Goal: Browse casually

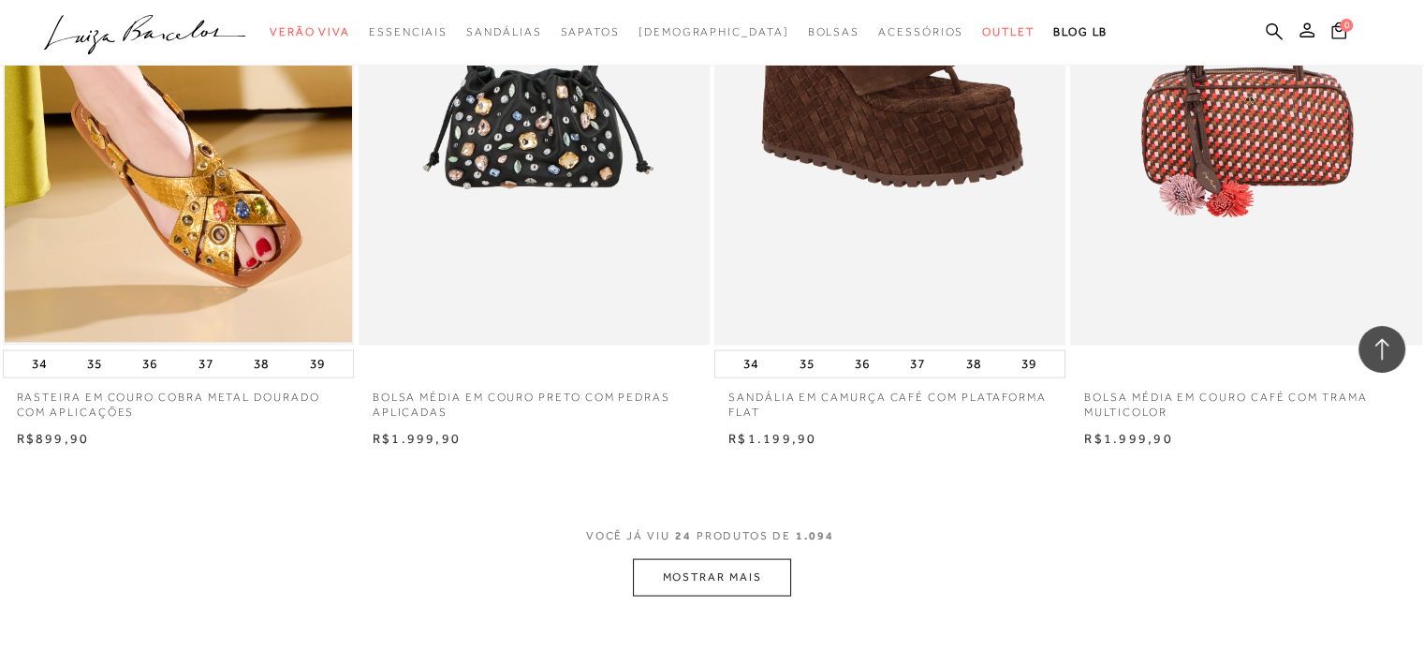
scroll to position [3838, 0]
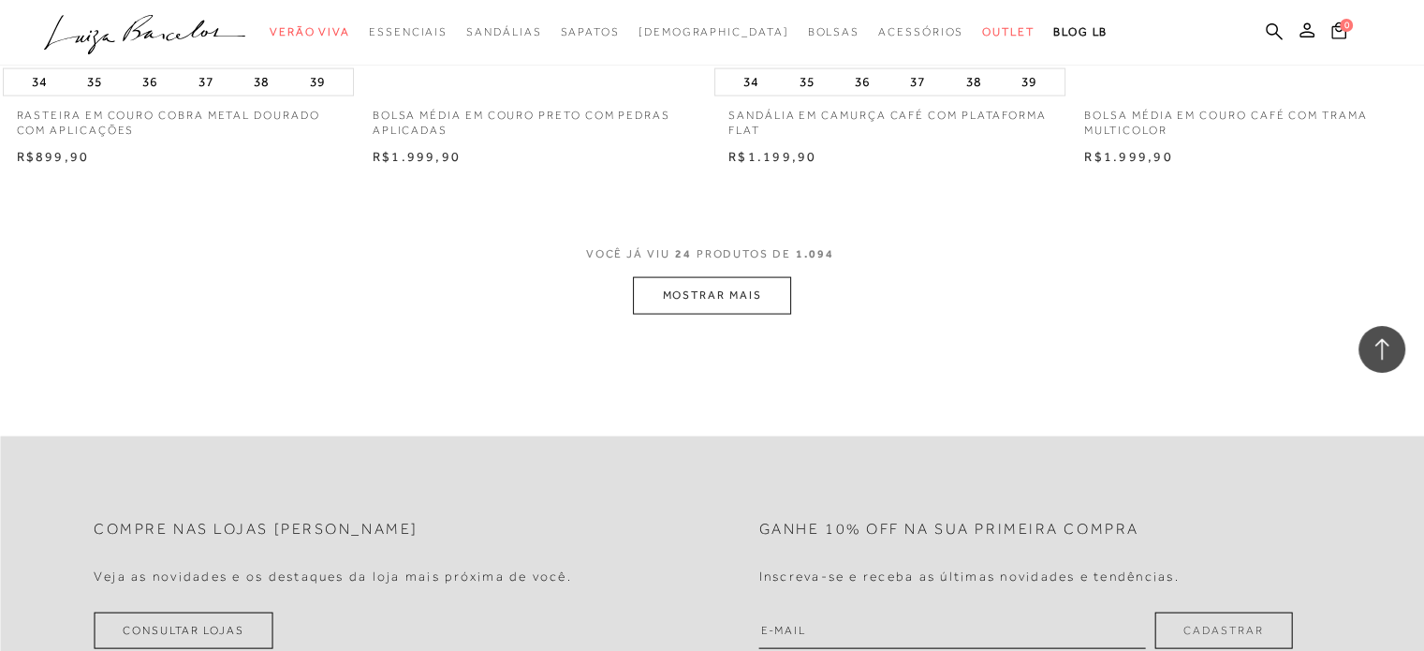
click at [727, 306] on button "MOSTRAR MAIS" at bounding box center [711, 295] width 157 height 37
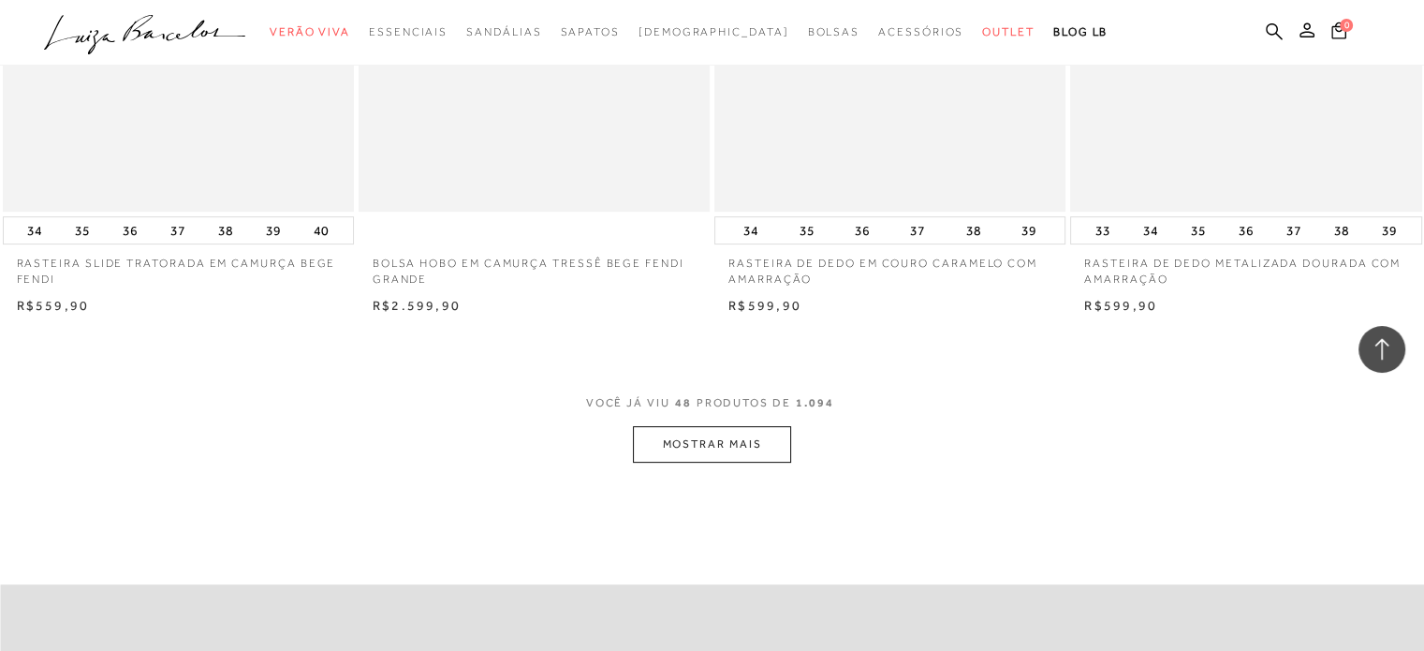
scroll to position [7114, 0]
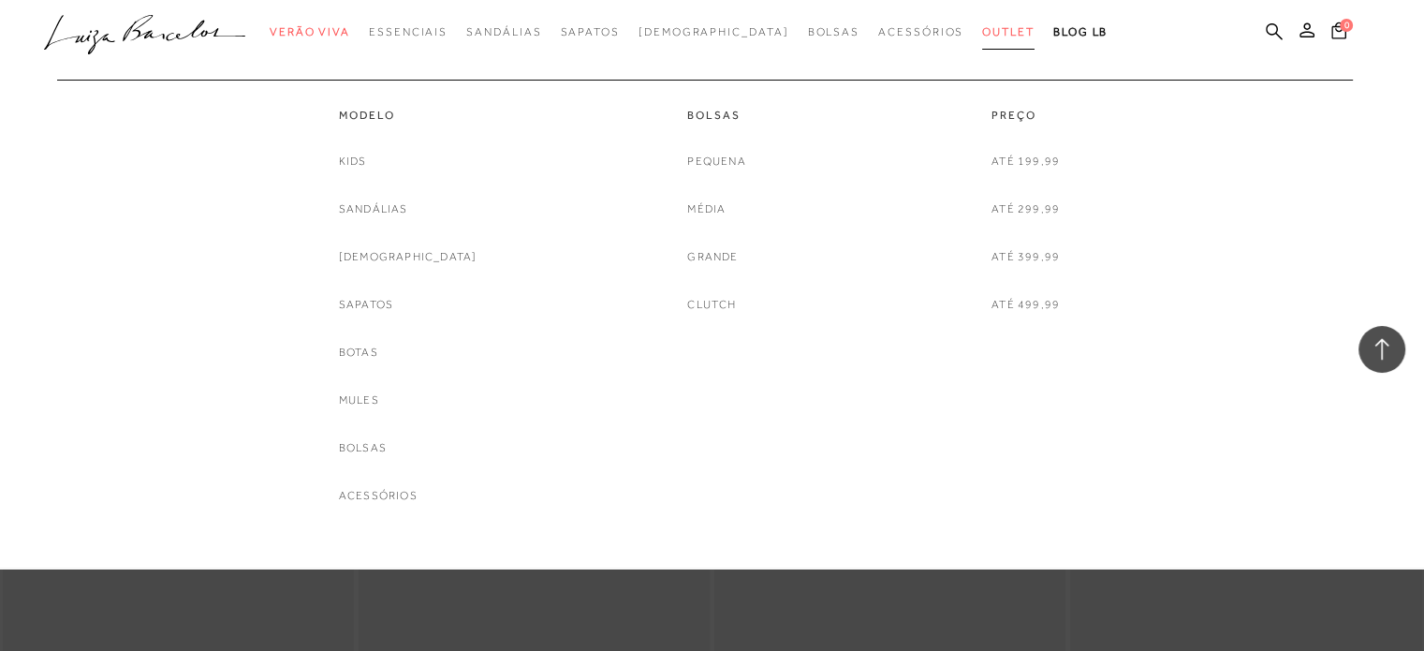
click at [982, 30] on span "Outlet" at bounding box center [1008, 31] width 52 height 13
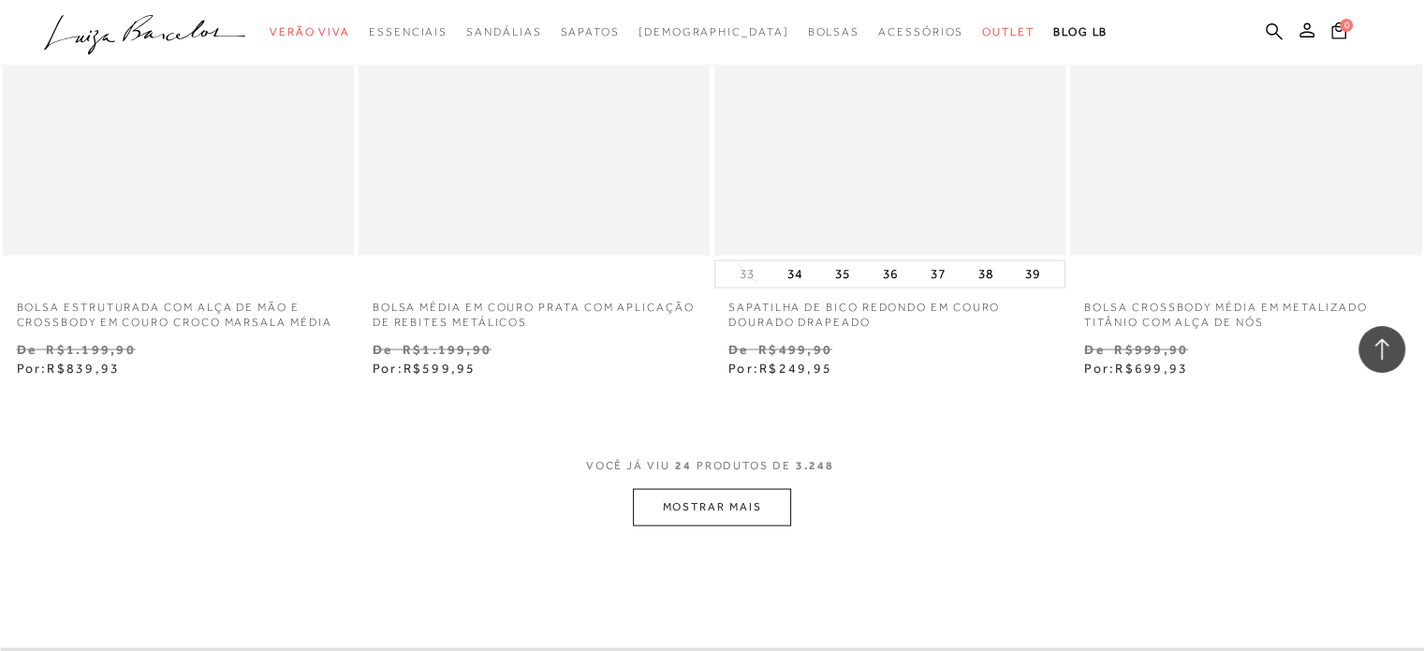
scroll to position [3838, 0]
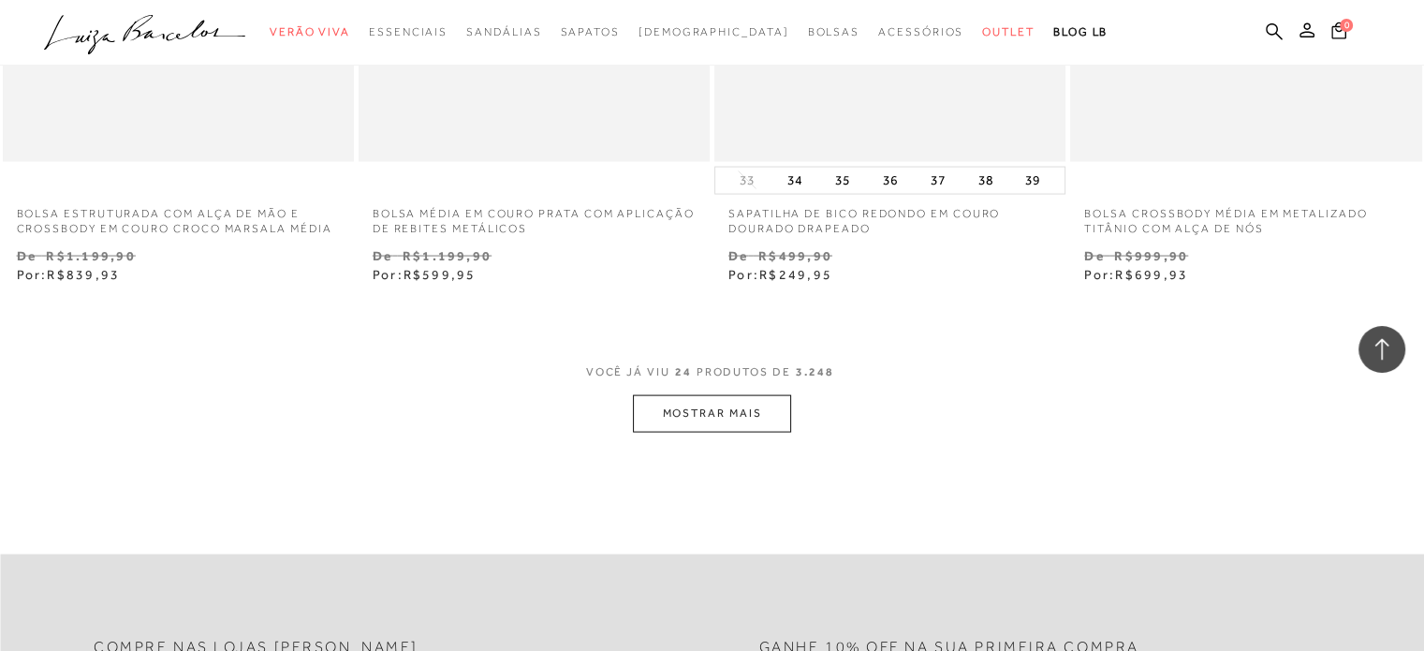
click at [745, 407] on button "MOSTRAR MAIS" at bounding box center [711, 413] width 157 height 37
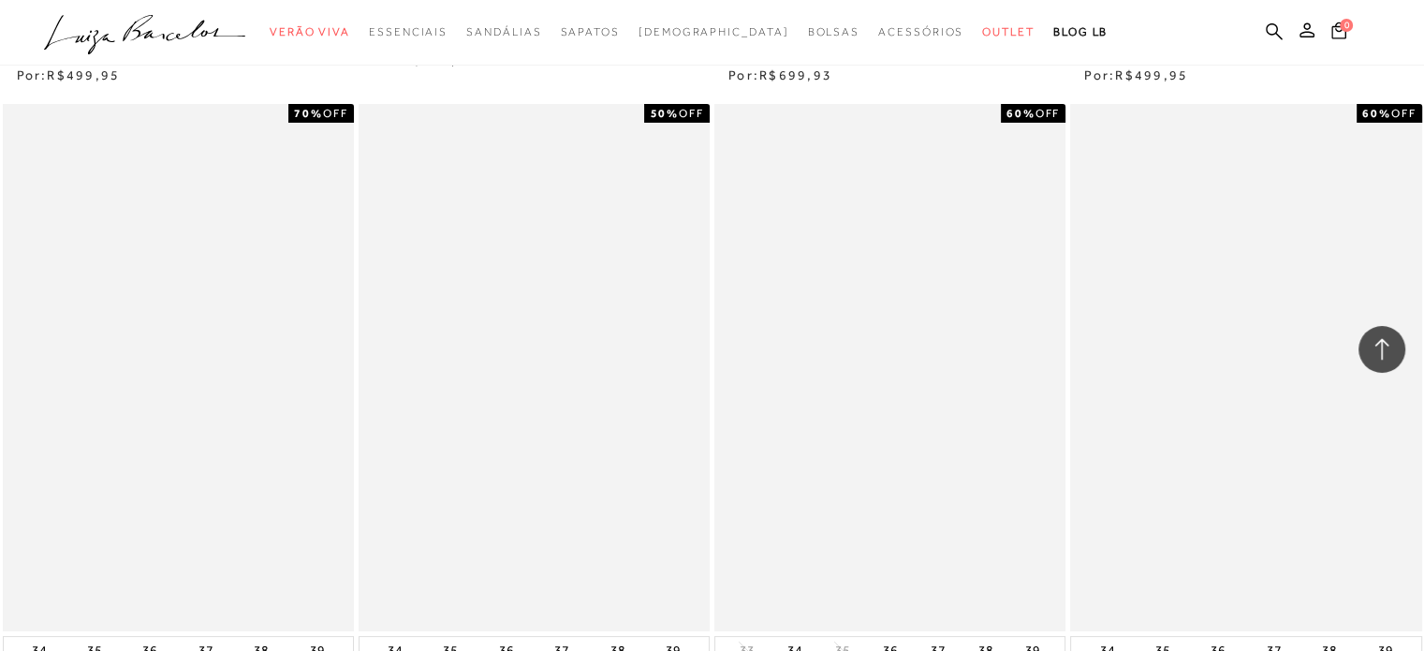
scroll to position [7675, 0]
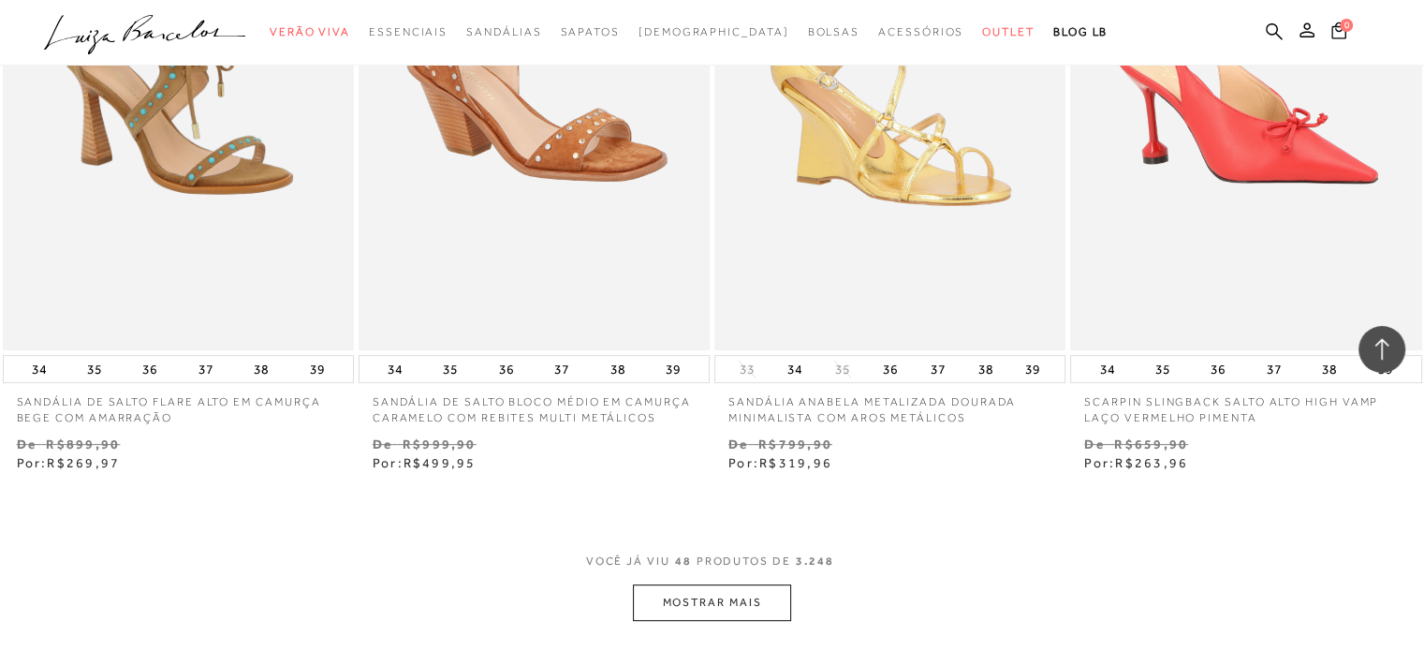
click at [698, 602] on button "MOSTRAR MAIS" at bounding box center [711, 602] width 157 height 37
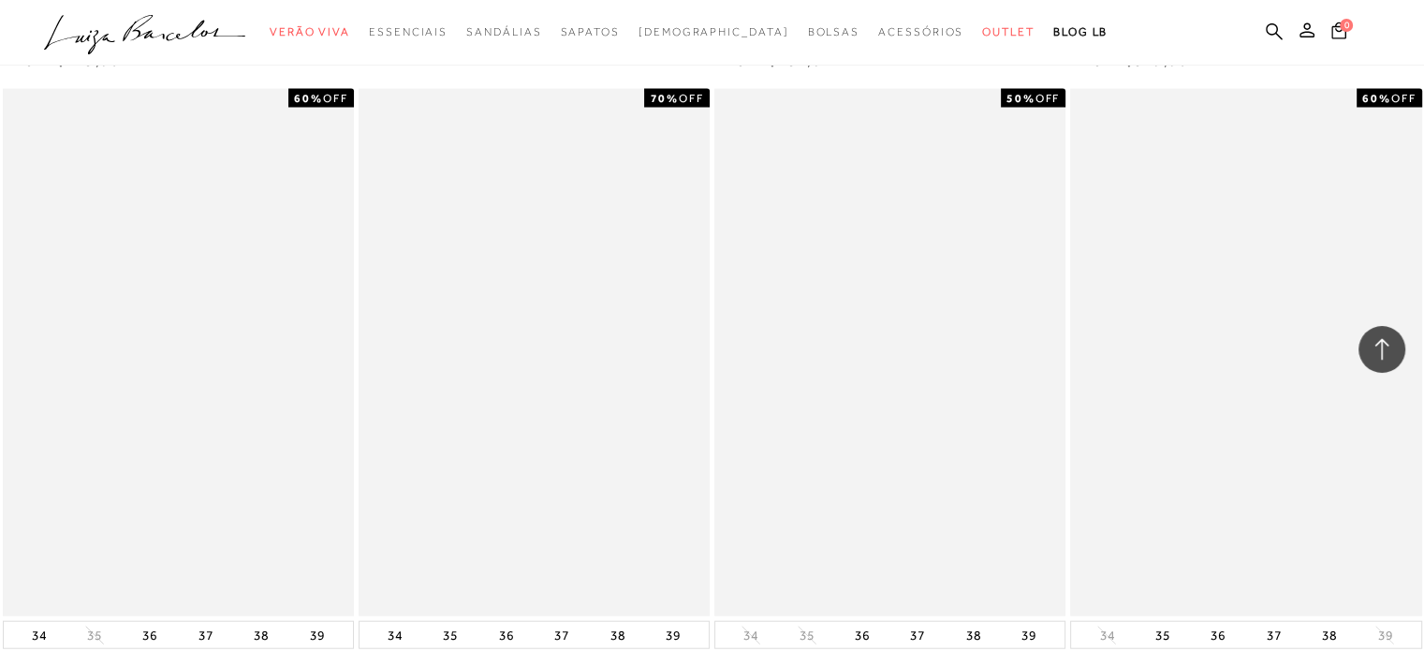
scroll to position [11700, 0]
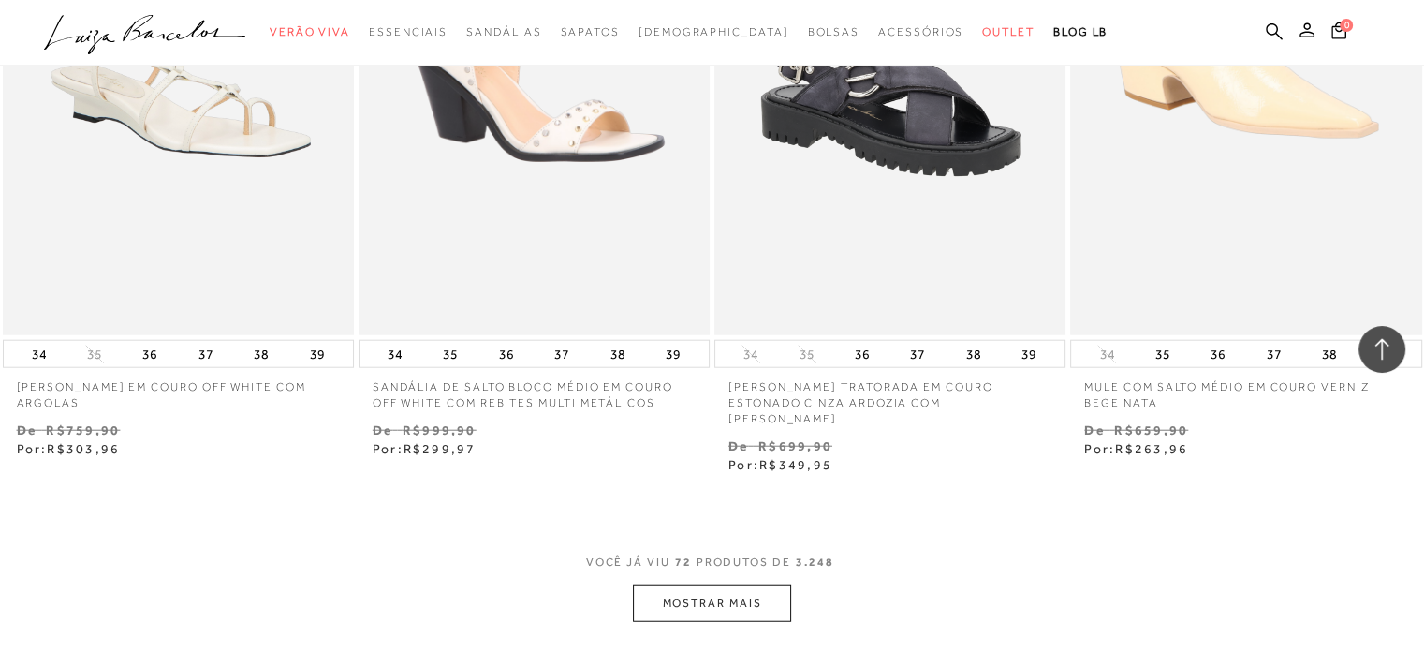
click at [702, 590] on button "MOSTRAR MAIS" at bounding box center [711, 603] width 157 height 37
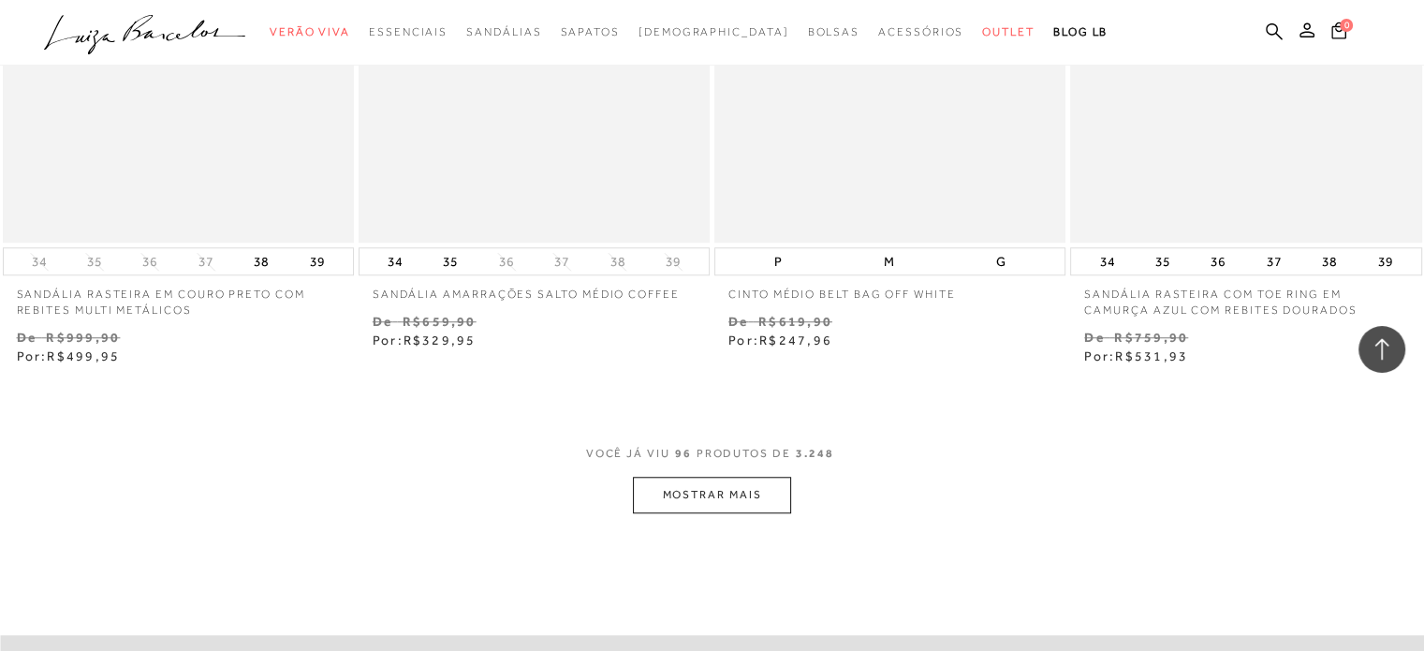
scroll to position [15912, 0]
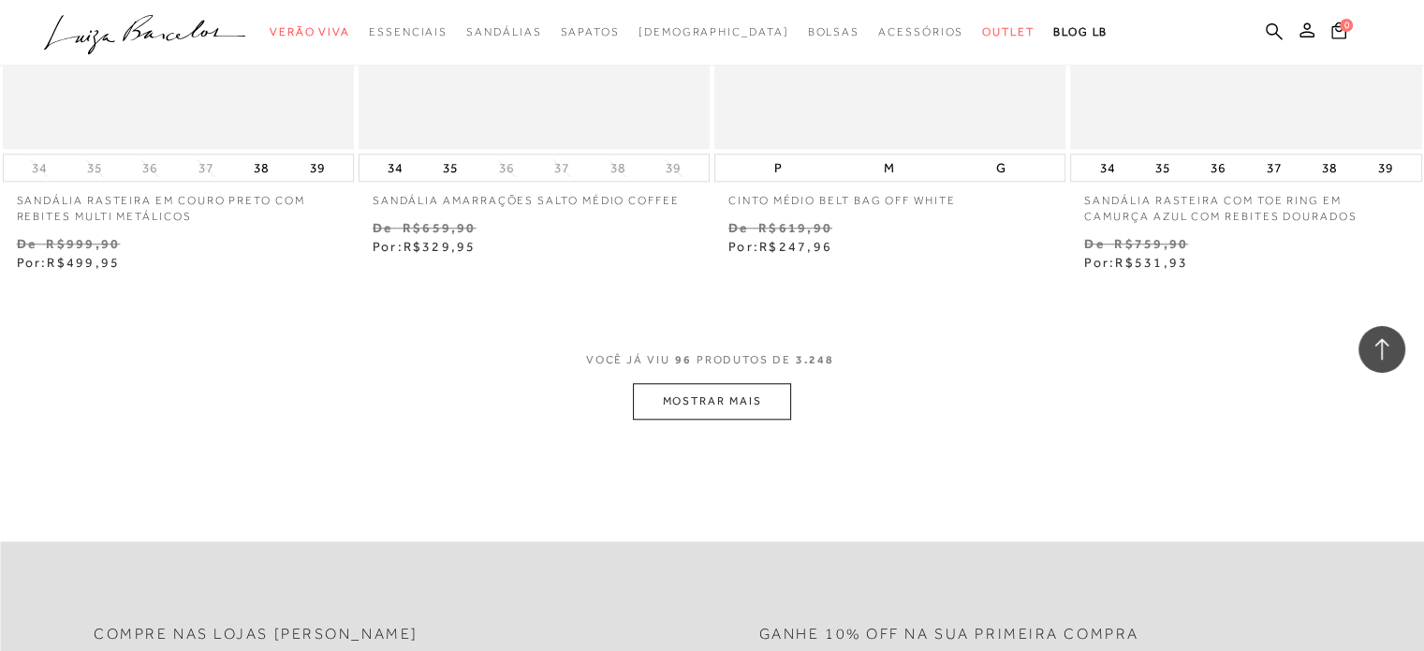
click at [704, 395] on button "MOSTRAR MAIS" at bounding box center [711, 401] width 157 height 37
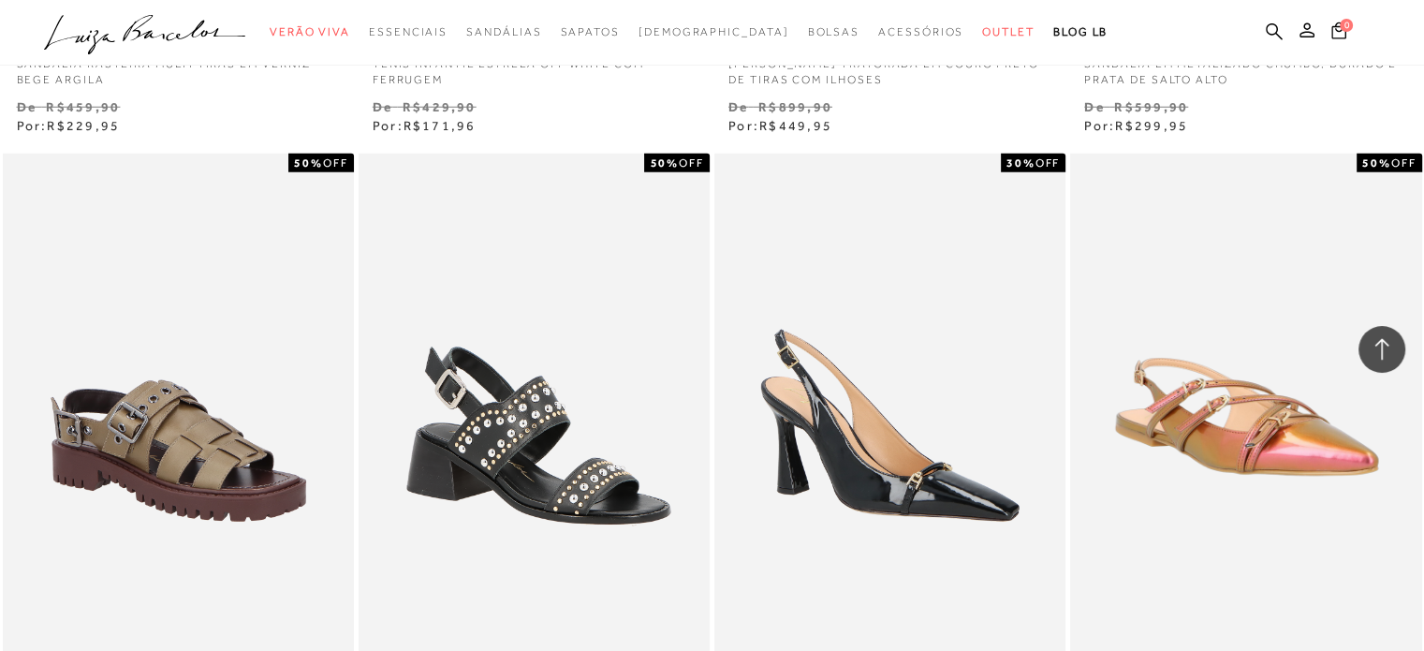
scroll to position [19656, 0]
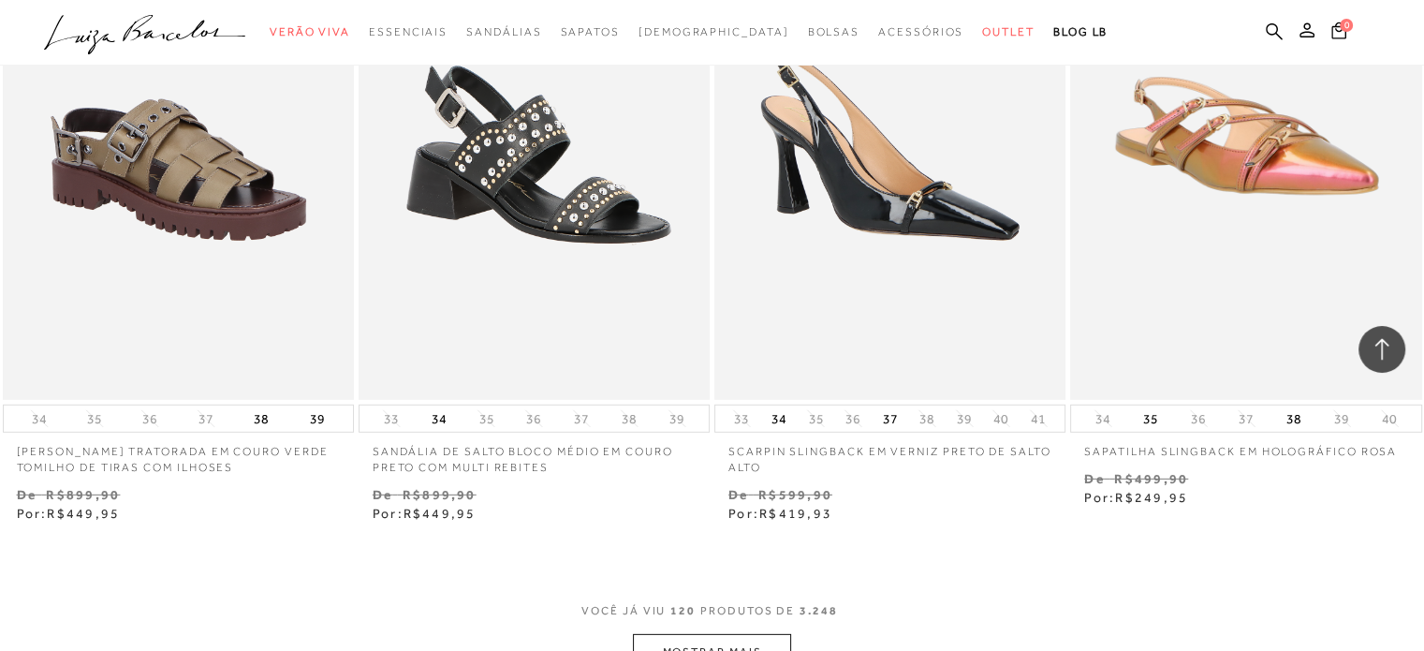
drag, startPoint x: 868, startPoint y: 296, endPoint x: 563, endPoint y: 549, distance: 396.1
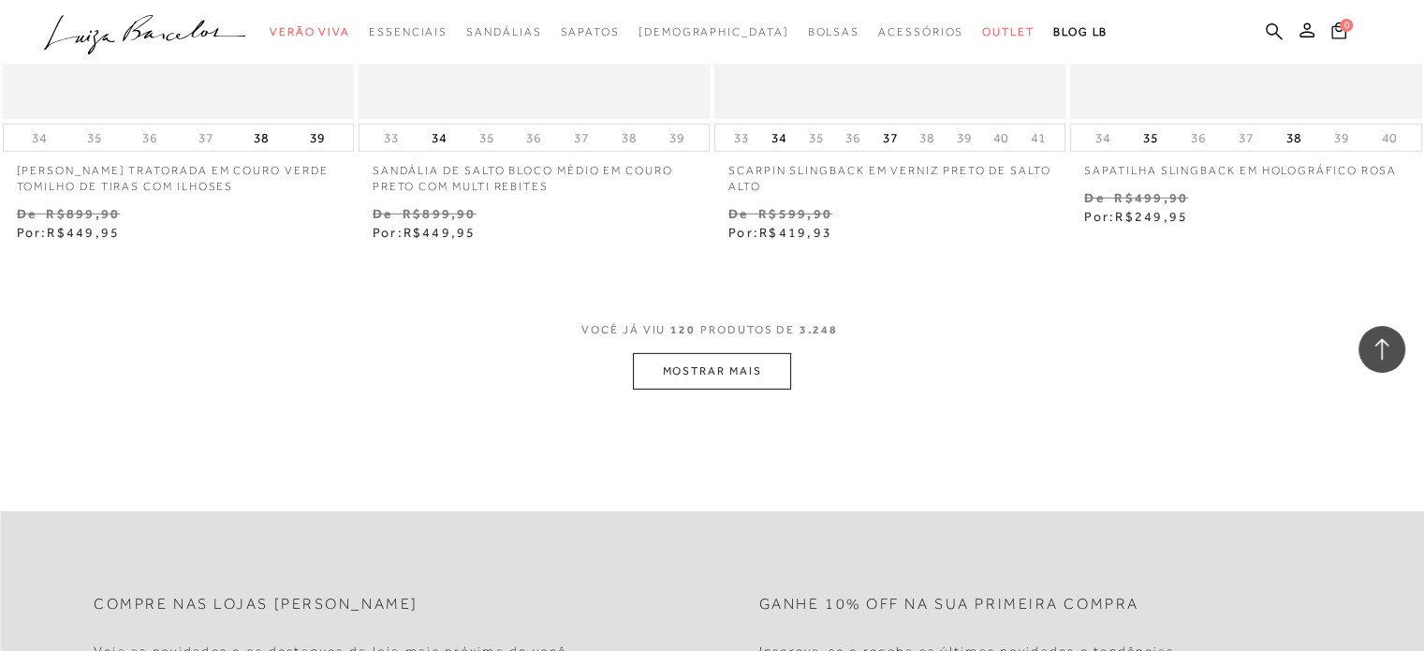
click at [706, 355] on button "MOSTRAR MAIS" at bounding box center [711, 371] width 157 height 37
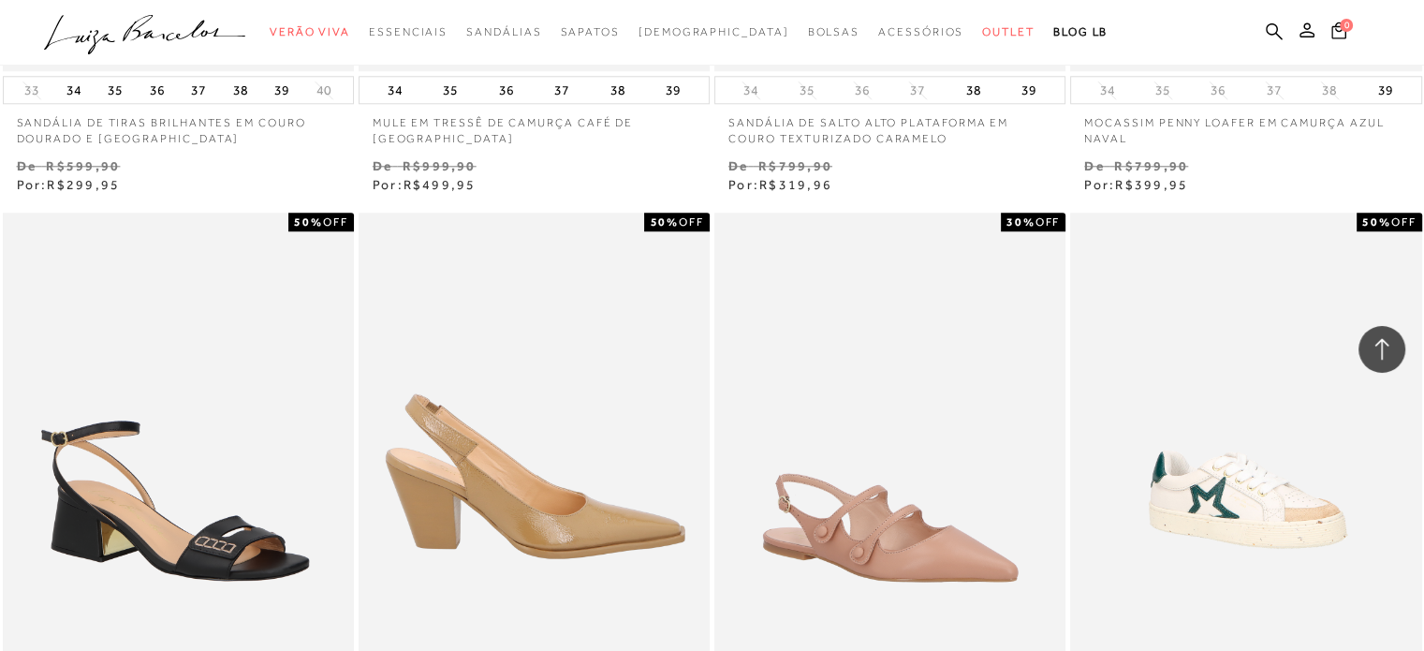
scroll to position [23774, 0]
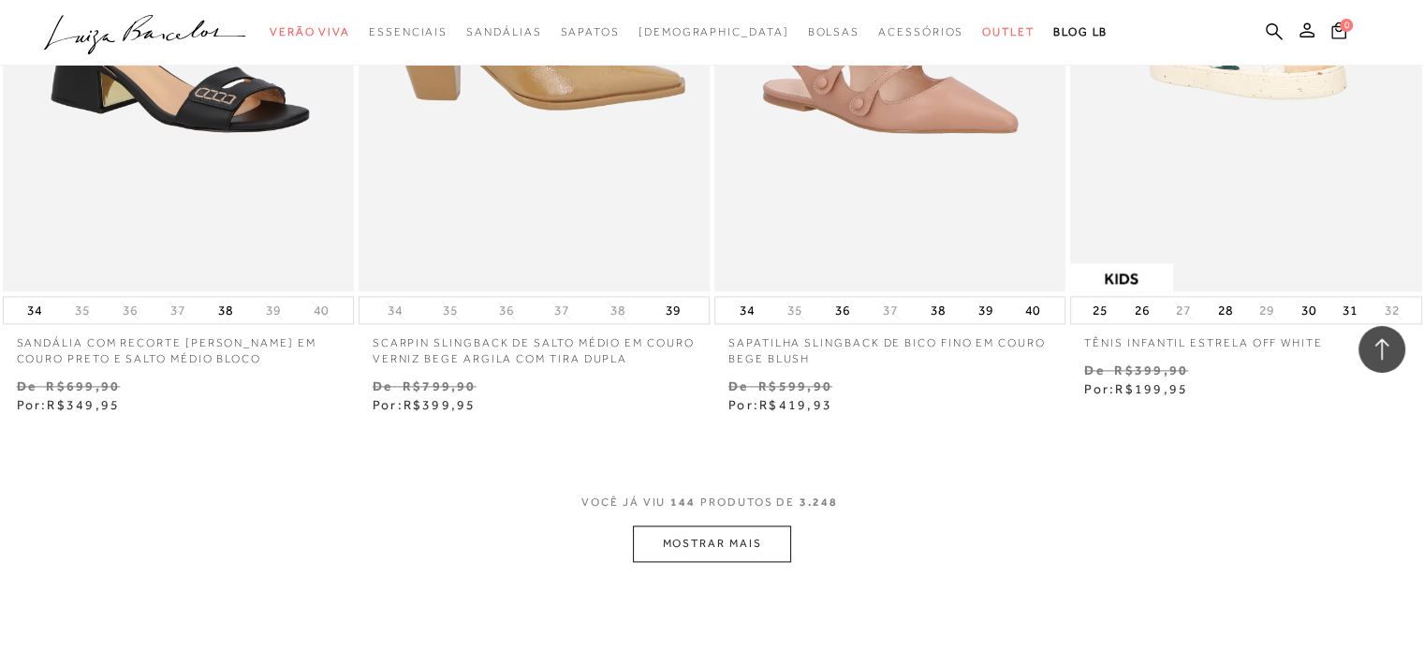
click at [738, 531] on button "MOSTRAR MAIS" at bounding box center [711, 543] width 157 height 37
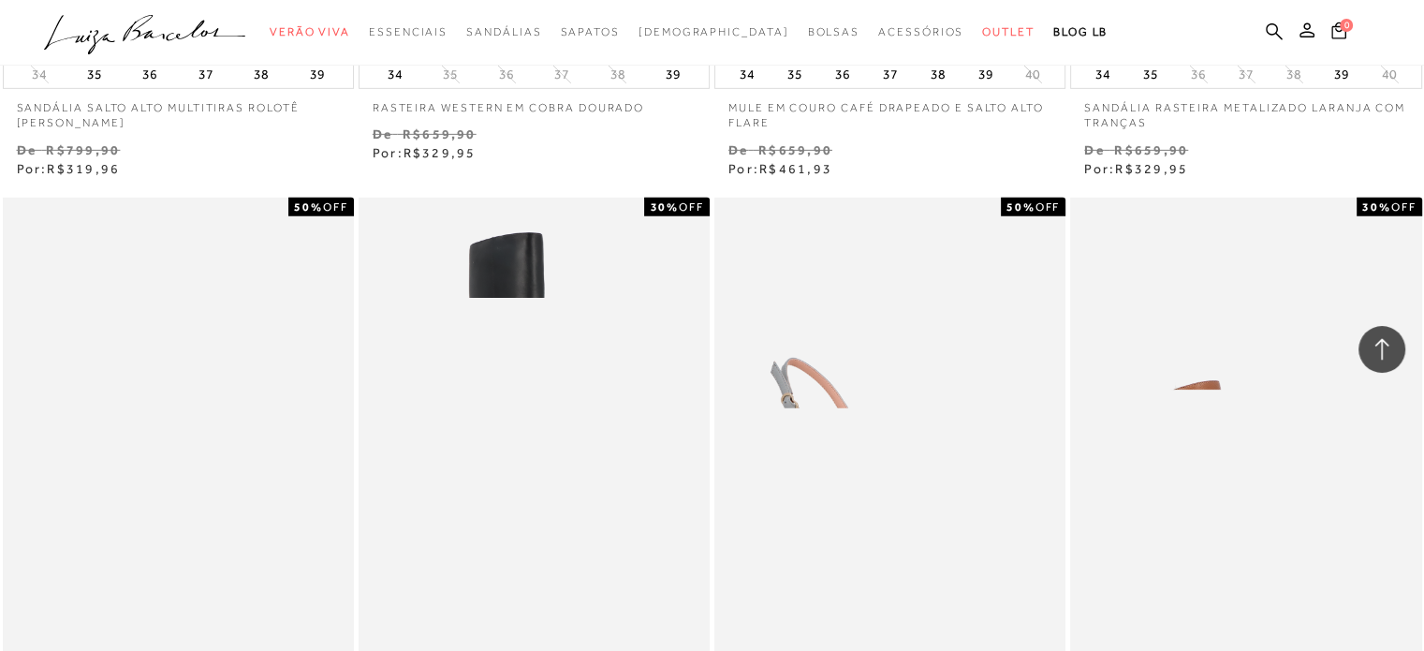
scroll to position [27893, 0]
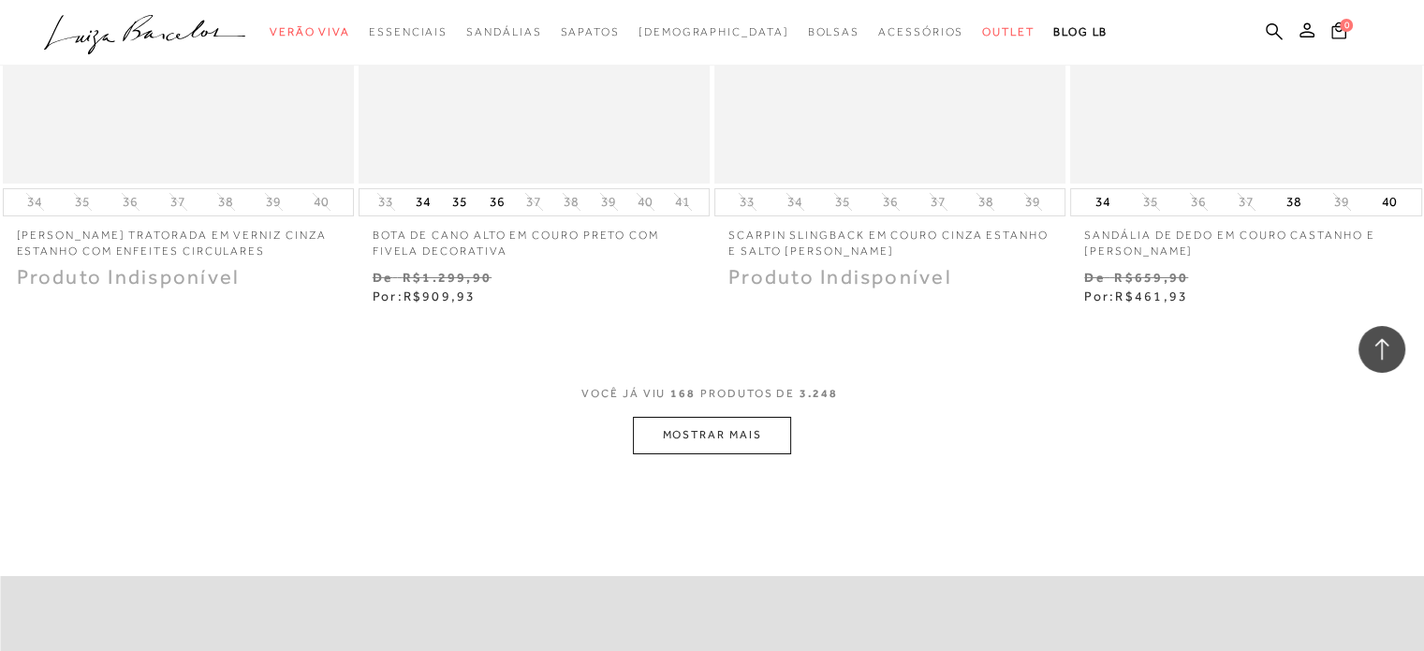
click at [747, 417] on button "MOSTRAR MAIS" at bounding box center [711, 435] width 157 height 37
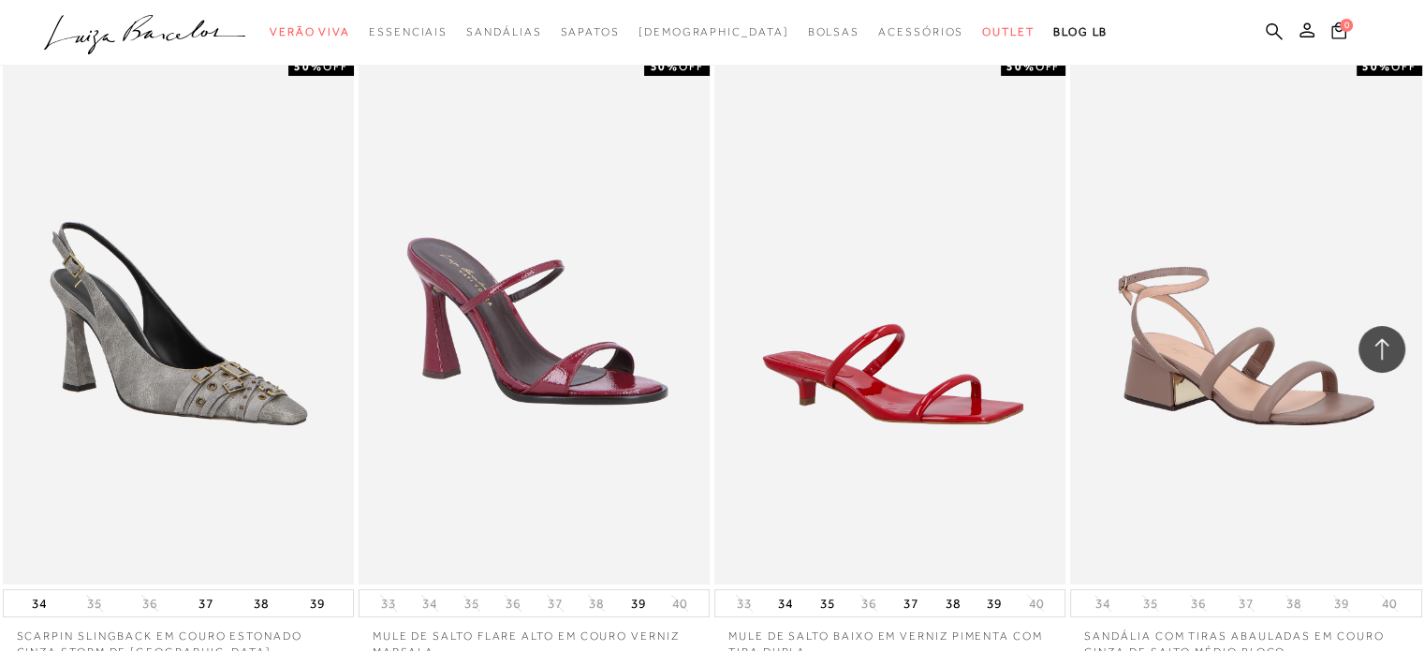
scroll to position [28361, 0]
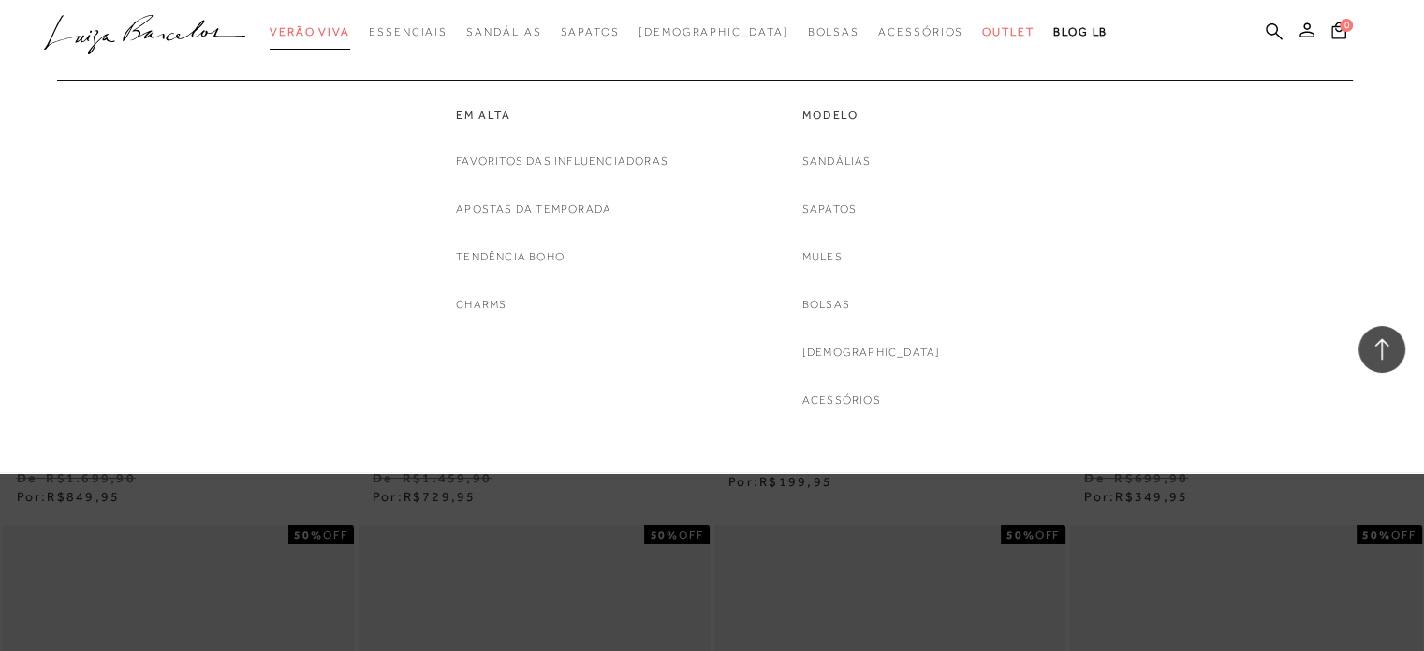
drag, startPoint x: 352, startPoint y: 29, endPoint x: 356, endPoint y: 43, distance: 14.5
click at [350, 29] on span "Verão Viva" at bounding box center [310, 31] width 80 height 13
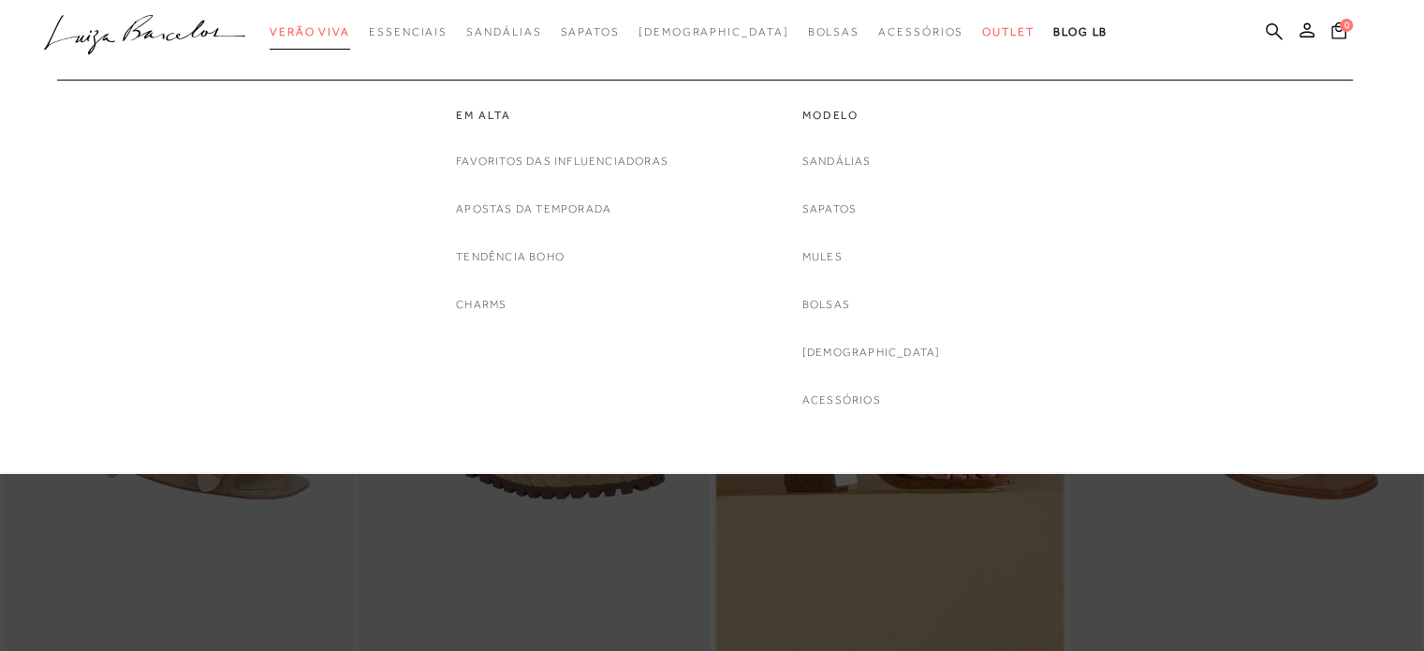
click at [349, 35] on span "Verão Viva" at bounding box center [310, 31] width 80 height 13
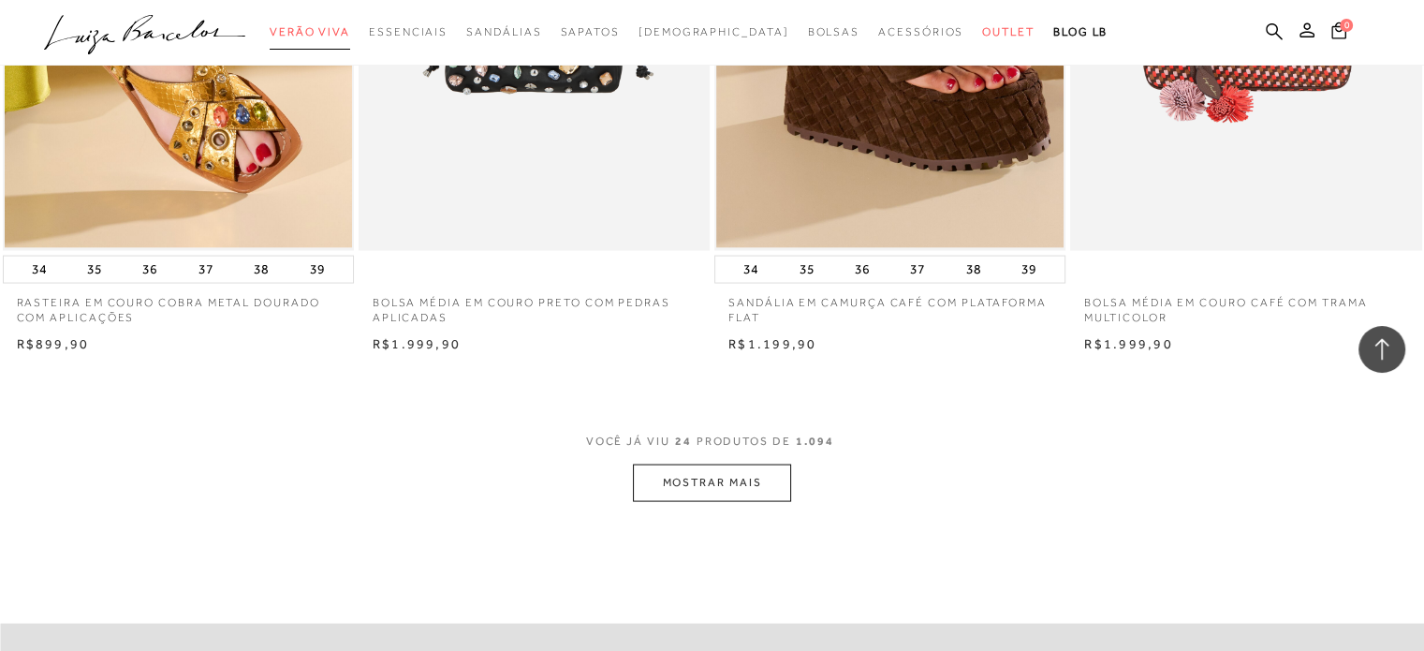
scroll to position [3838, 0]
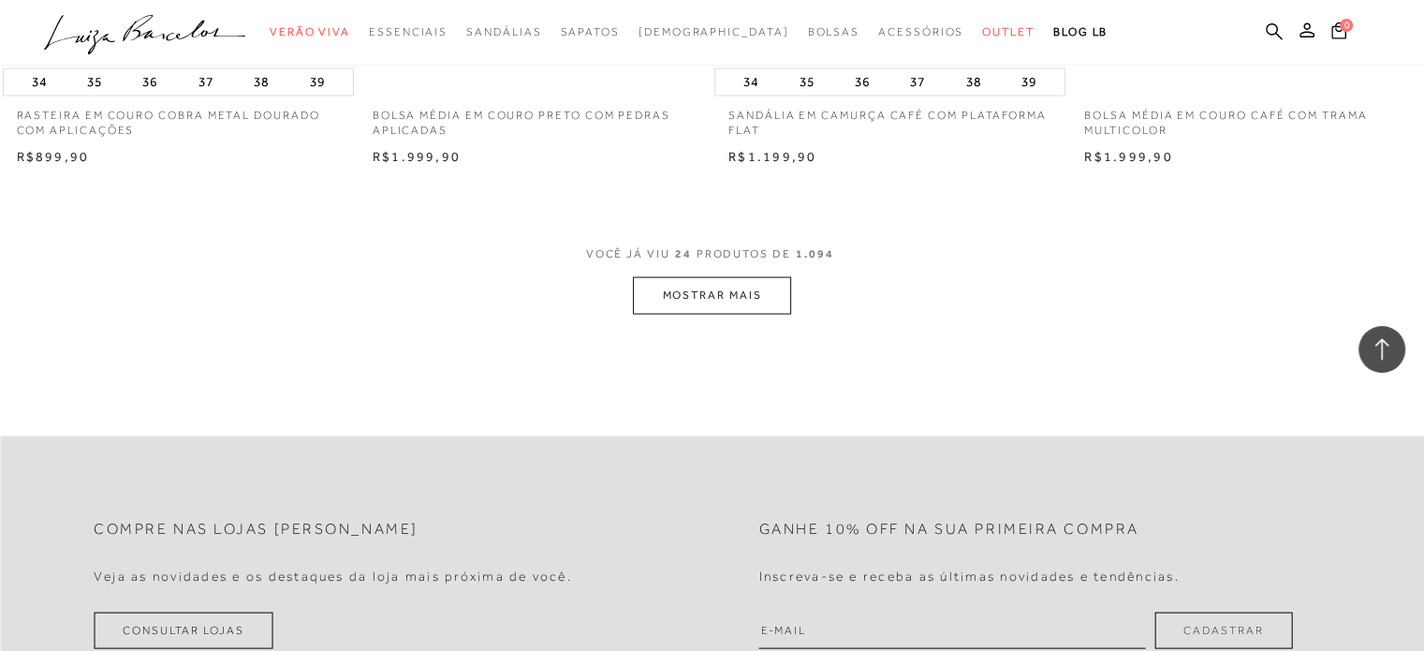
click at [651, 283] on button "MOSTRAR MAIS" at bounding box center [711, 295] width 157 height 37
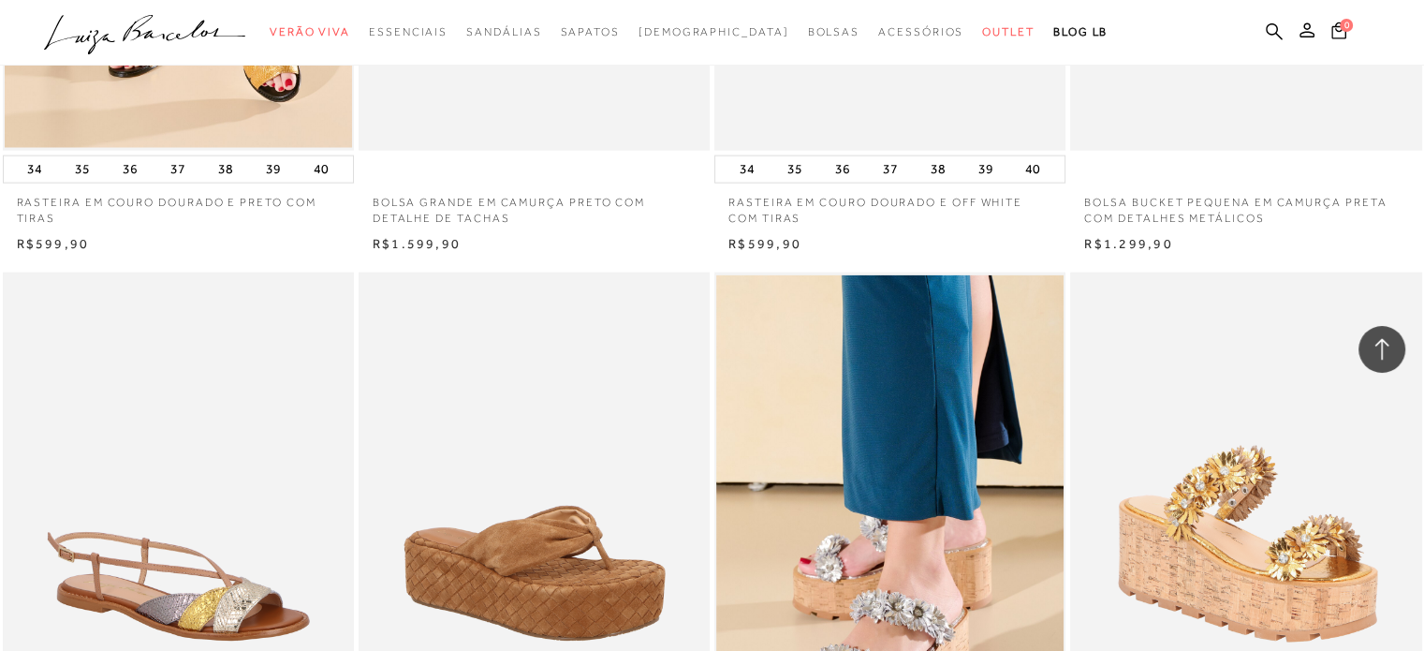
scroll to position [4586, 0]
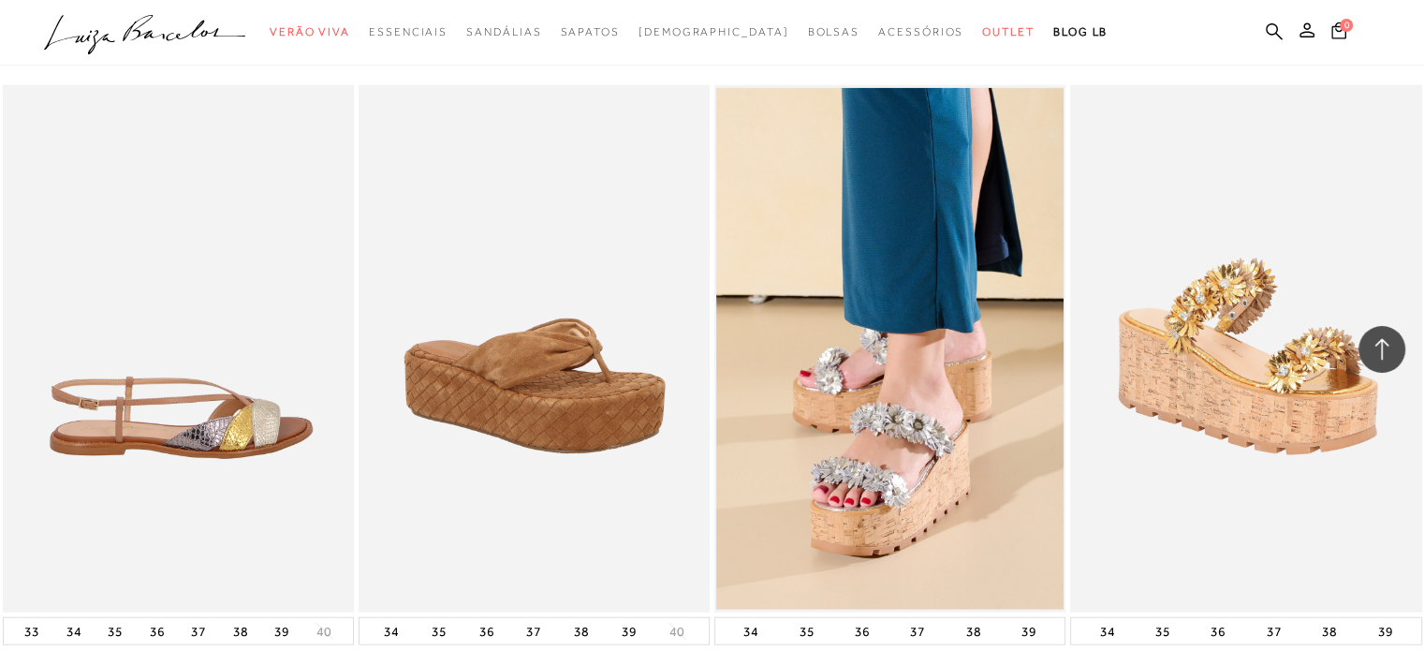
click at [237, 413] on img at bounding box center [179, 348] width 349 height 527
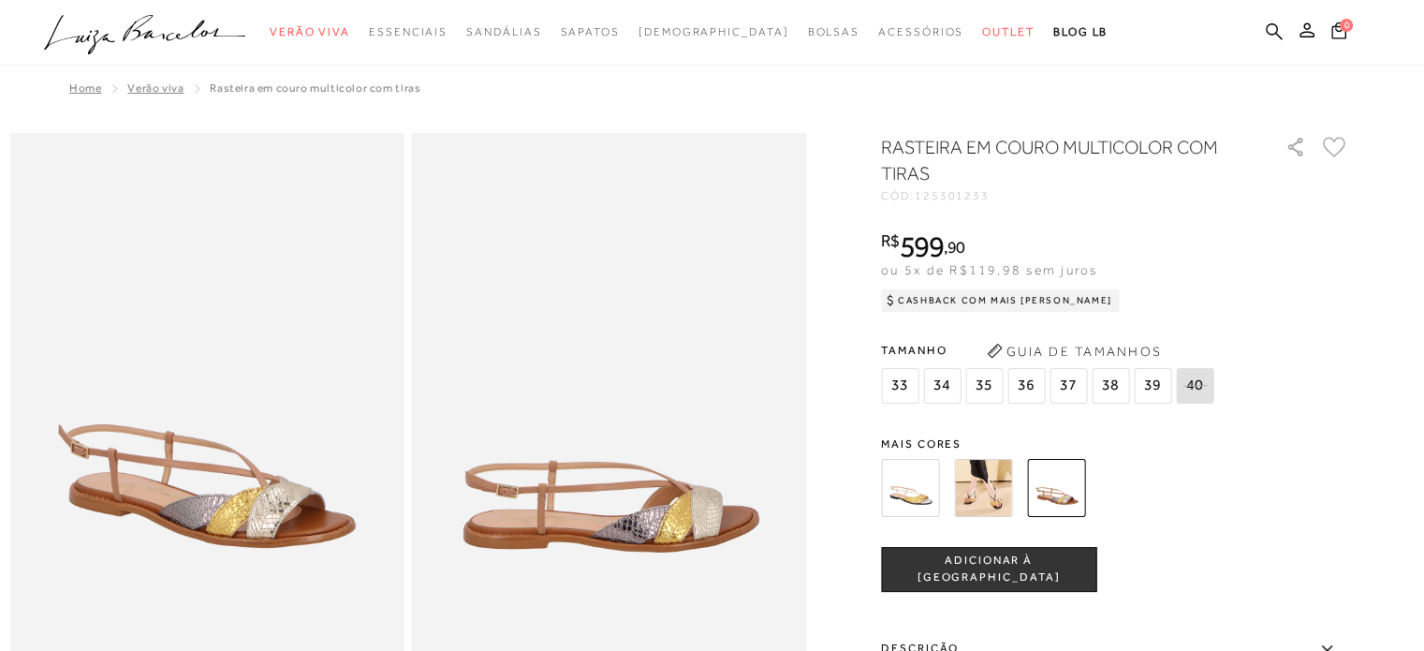
click at [925, 419] on div "RASTEIRA EM COURO MULTICOLOR COM TIRAS CÓD: 125301233 × É necessário selecionar…" at bounding box center [1115, 550] width 468 height 833
click at [930, 495] on img at bounding box center [910, 488] width 58 height 58
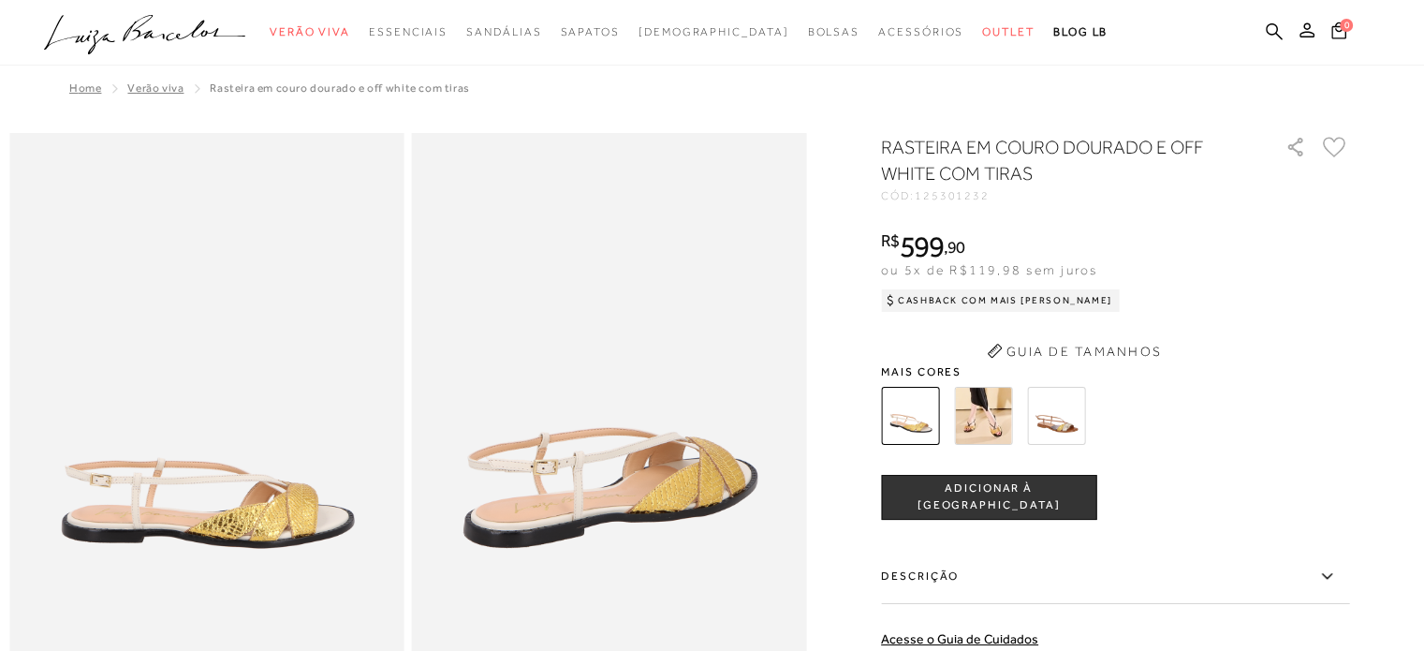
click at [656, 475] on img at bounding box center [609, 429] width 395 height 592
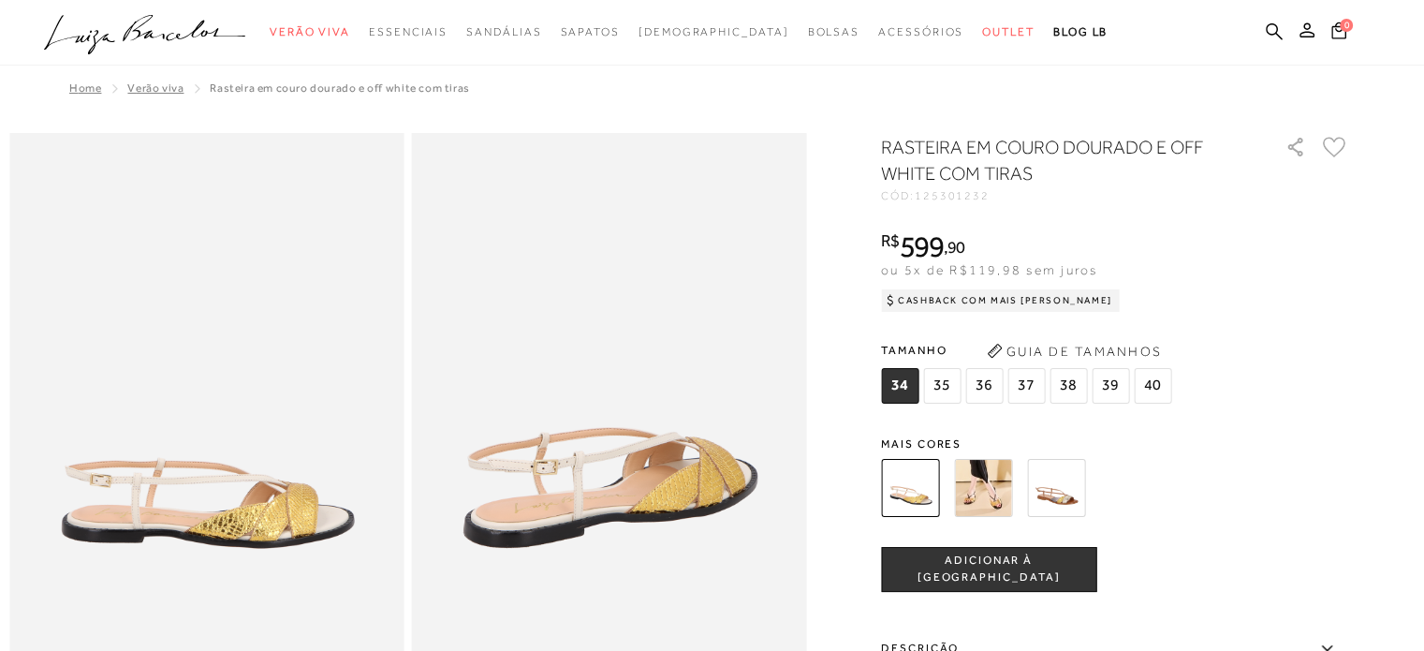
click at [1061, 499] on img at bounding box center [1056, 488] width 58 height 58
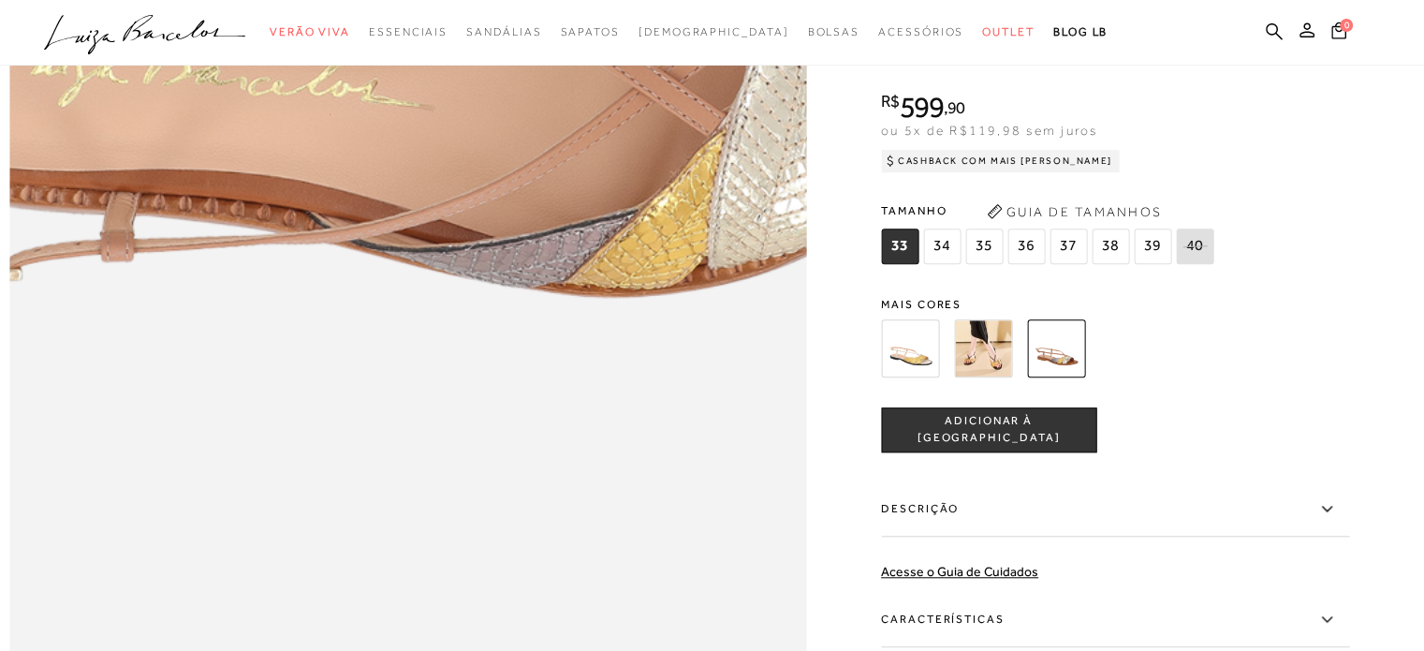
scroll to position [1778, 0]
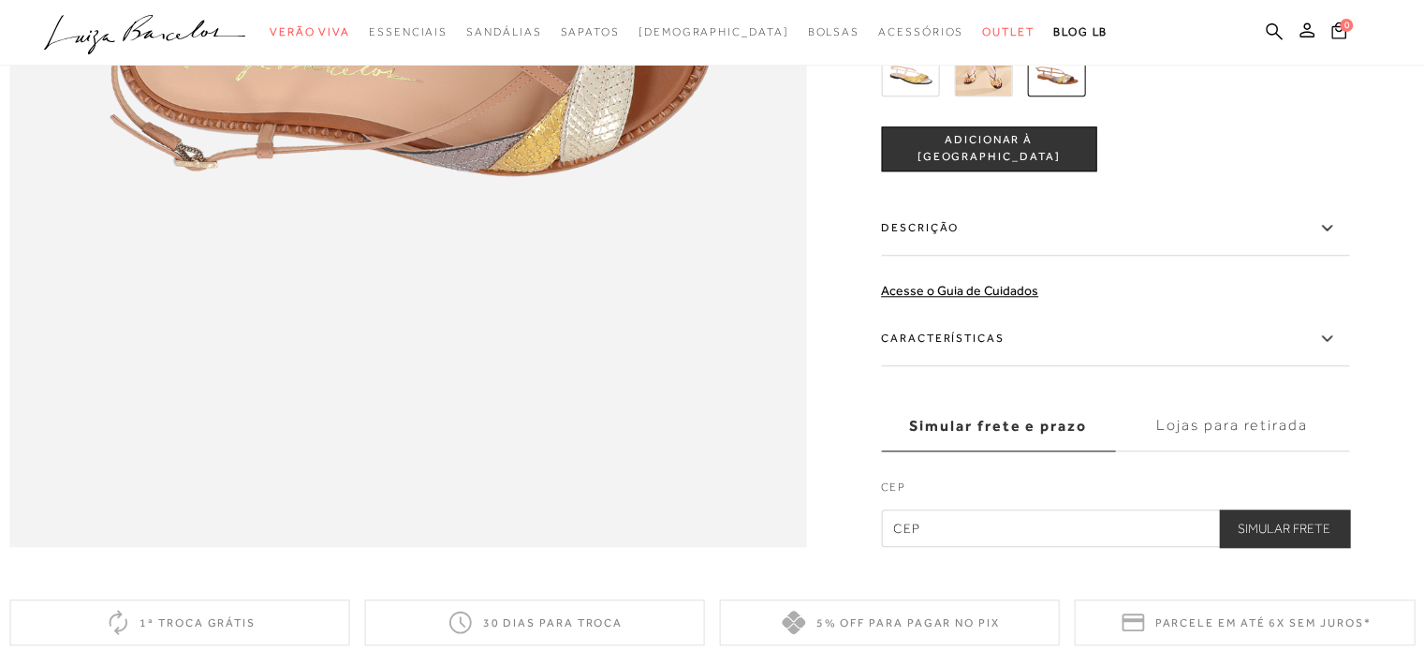
click at [994, 96] on img at bounding box center [983, 67] width 58 height 58
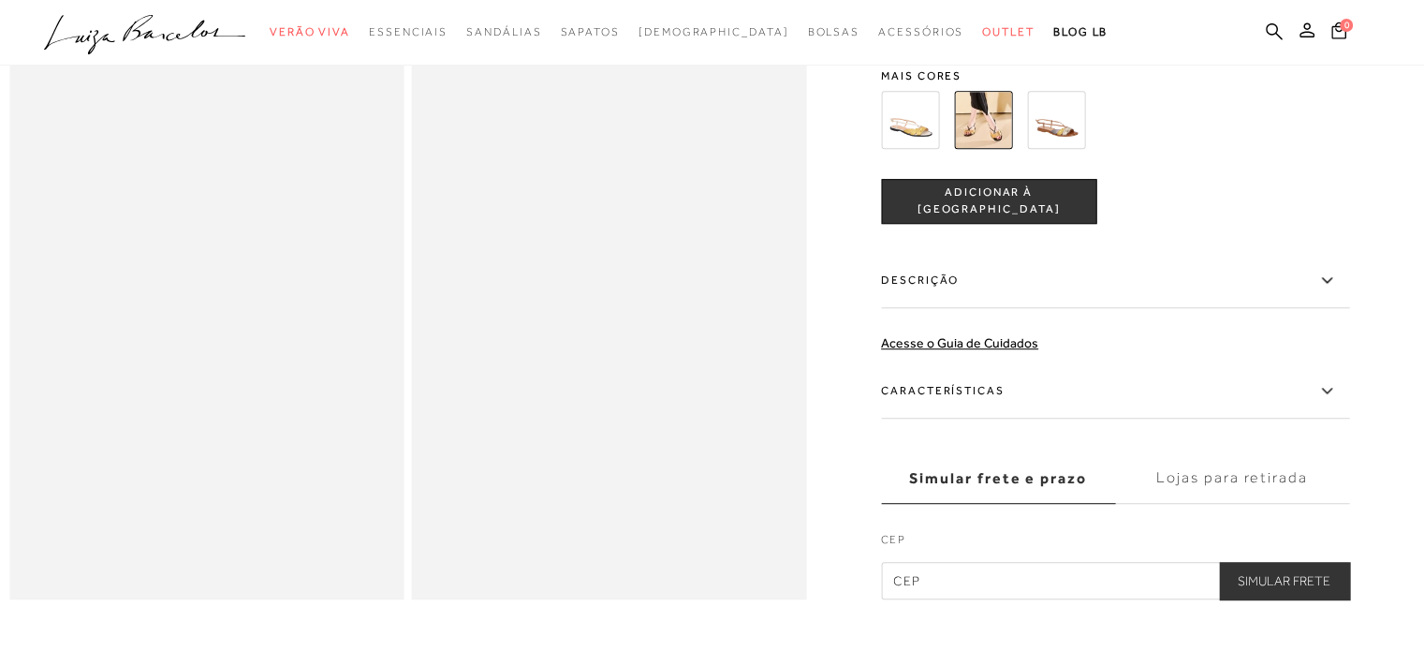
scroll to position [749, 0]
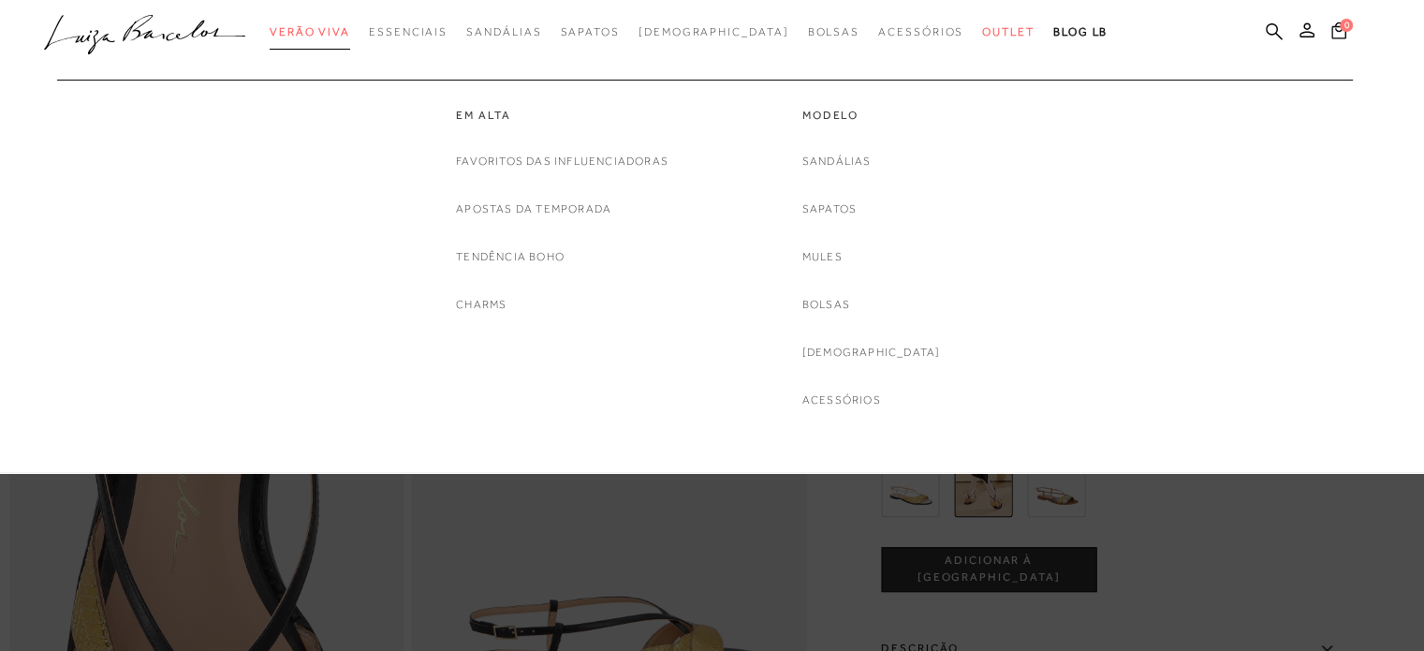
click at [350, 24] on link "Verão Viva" at bounding box center [310, 32] width 80 height 35
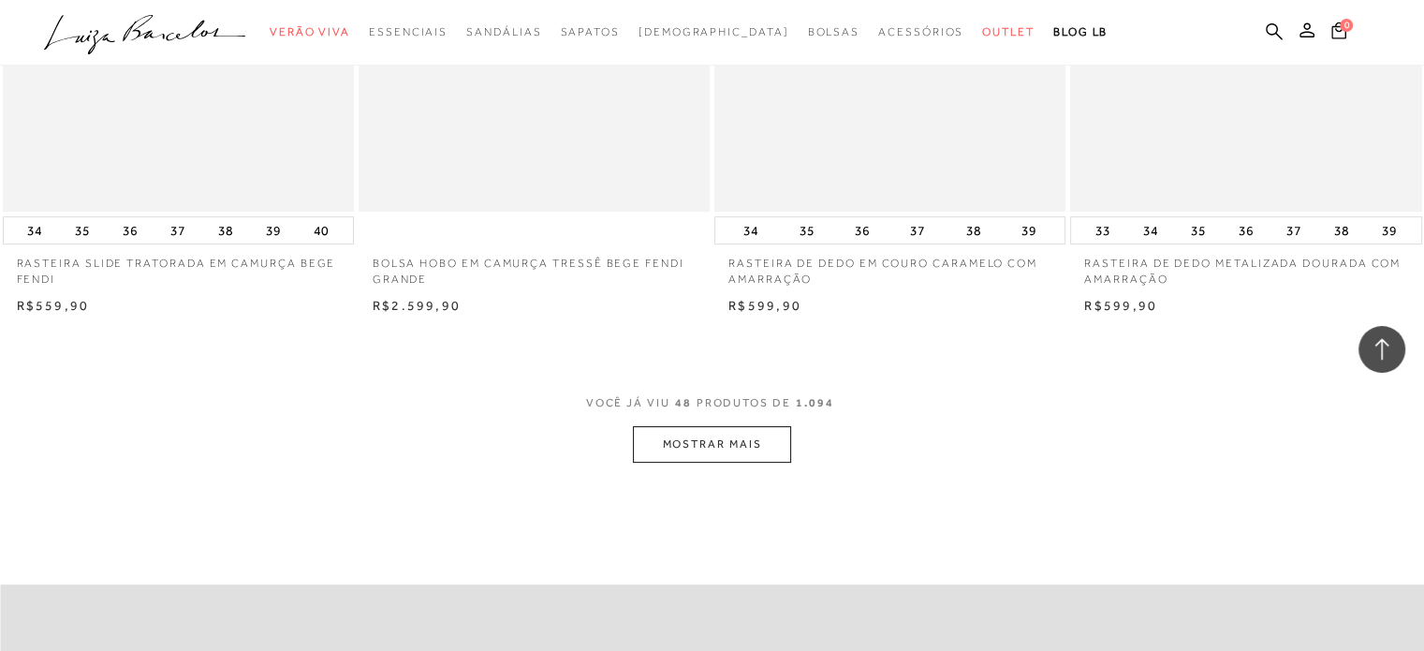
scroll to position [7675, 0]
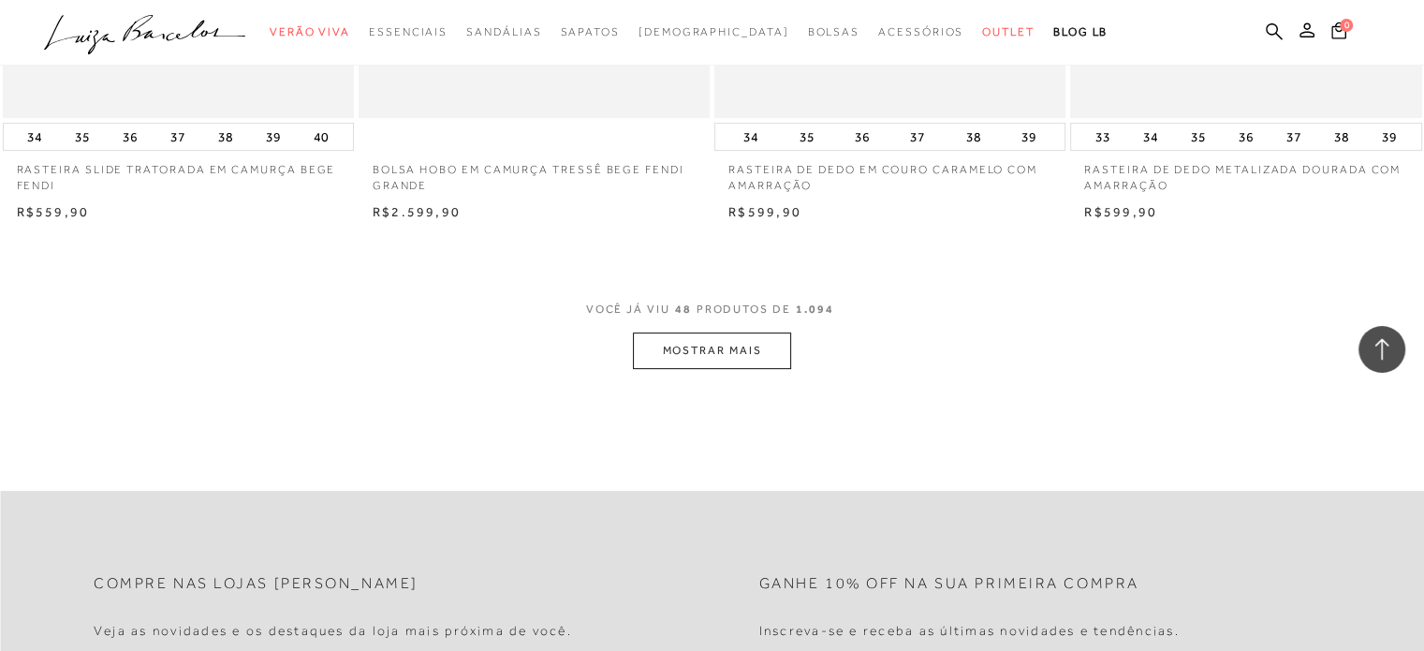
click at [702, 362] on button "MOSTRAR MAIS" at bounding box center [711, 350] width 157 height 37
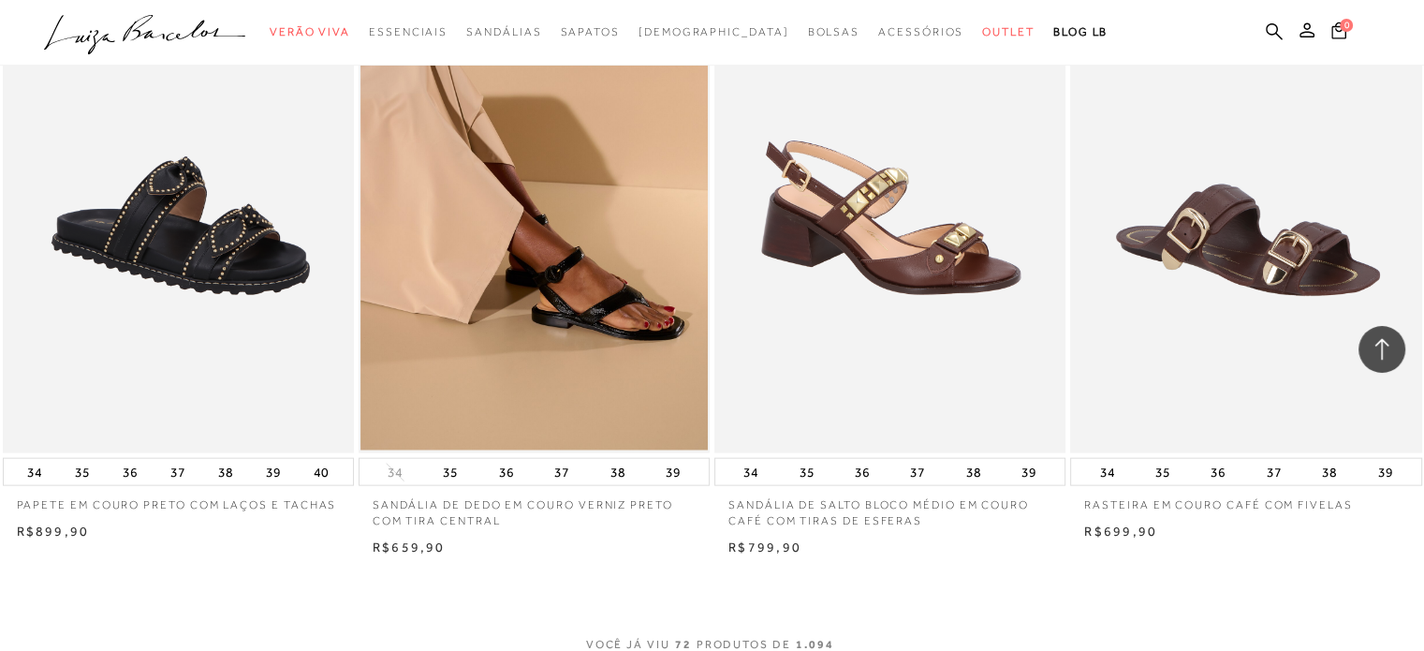
scroll to position [11513, 0]
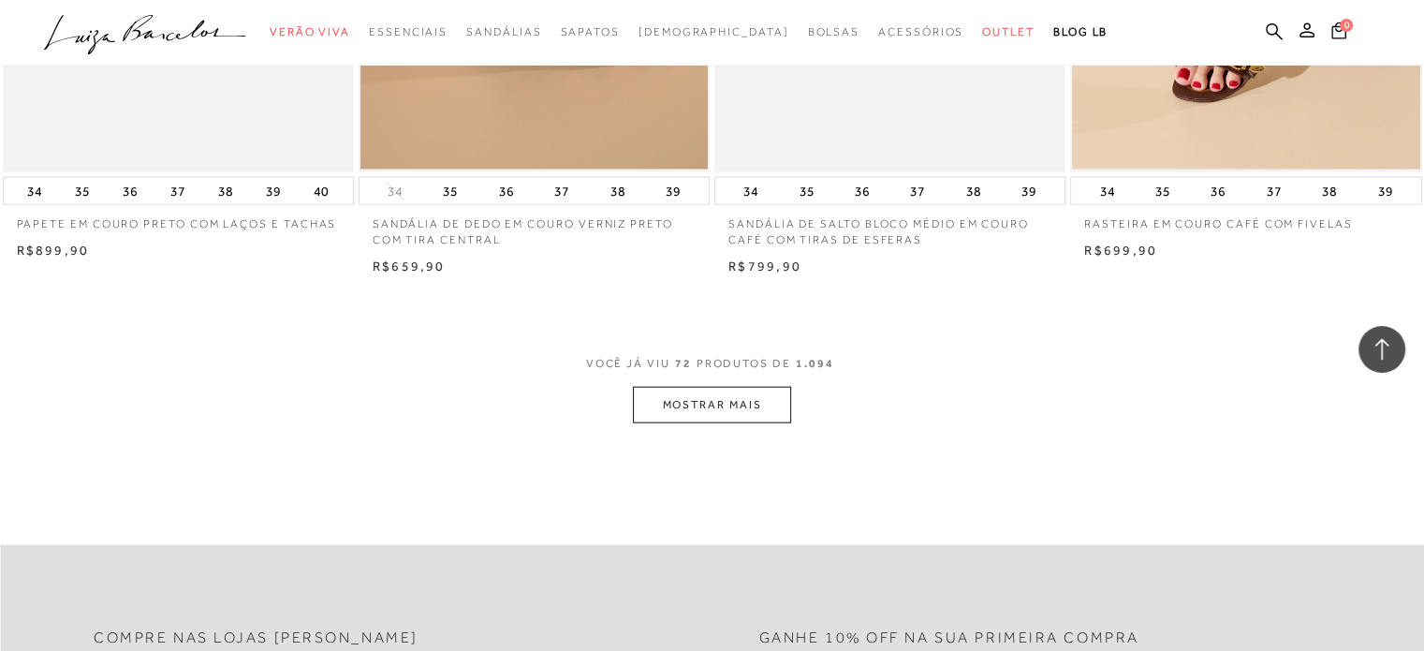
click at [737, 403] on button "MOSTRAR MAIS" at bounding box center [711, 405] width 157 height 37
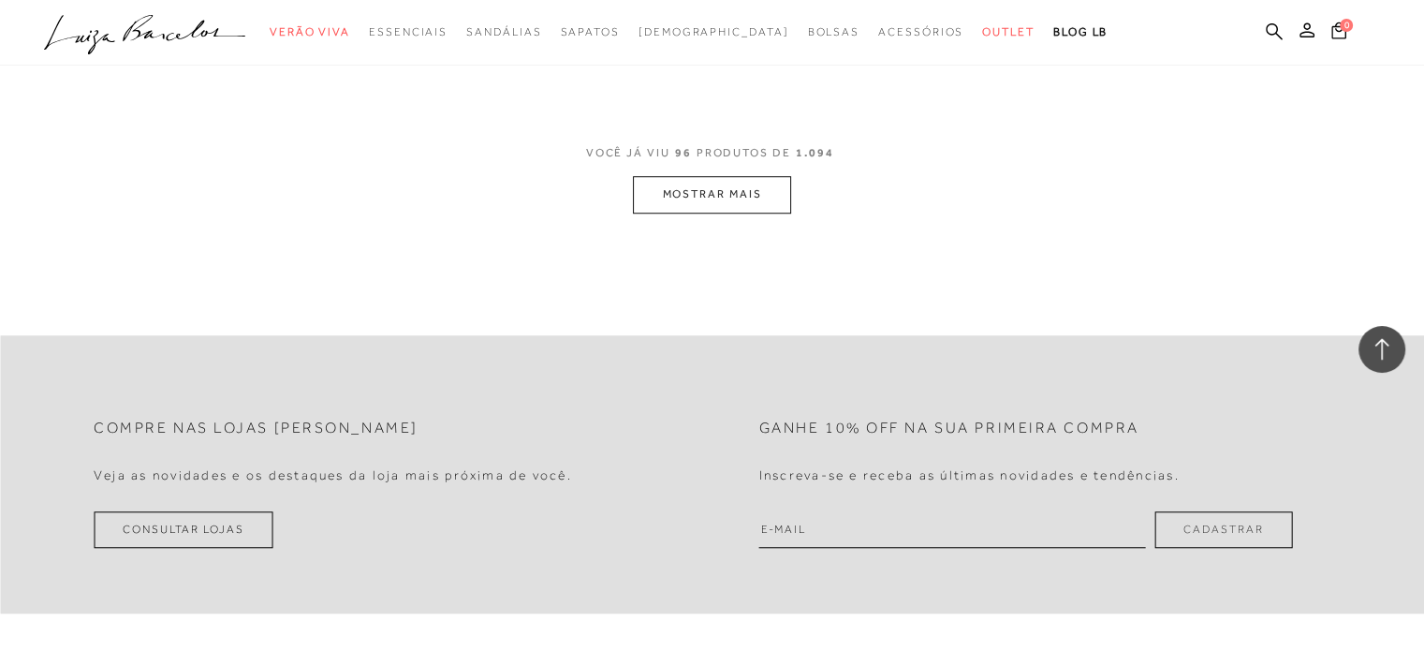
scroll to position [15257, 0]
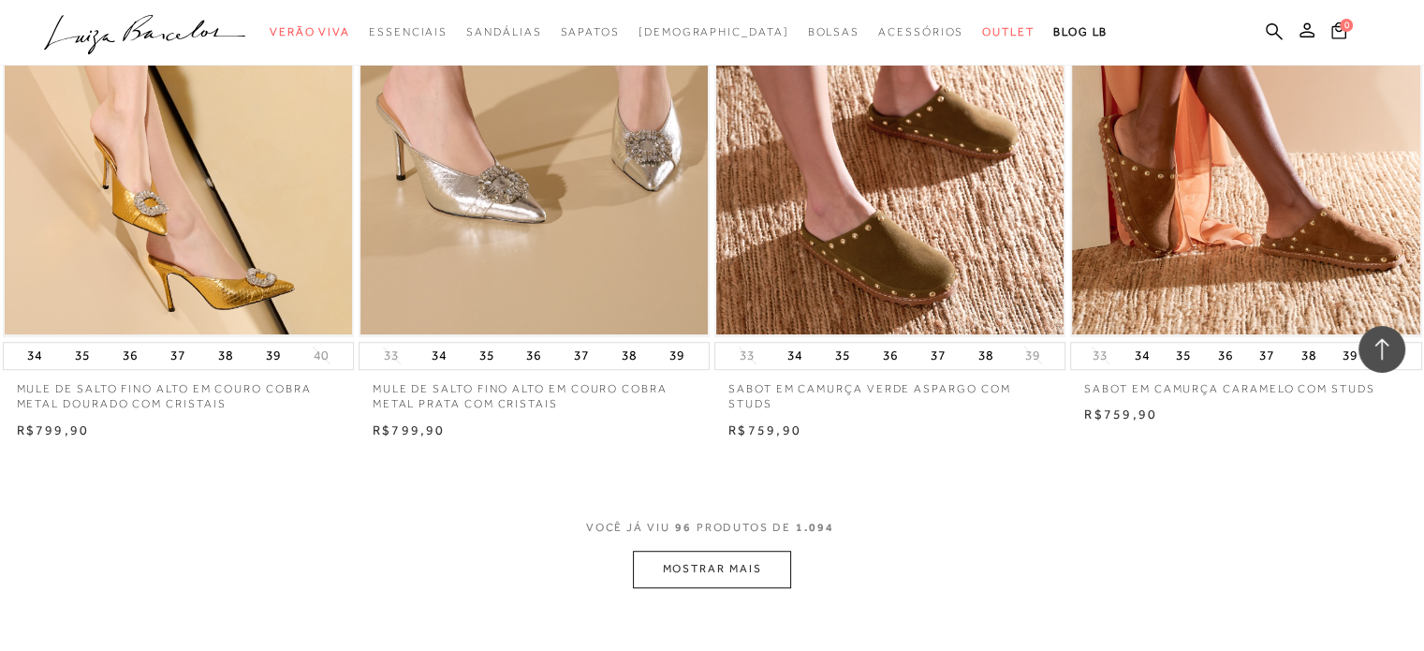
click at [717, 572] on button "MOSTRAR MAIS" at bounding box center [711, 568] width 157 height 37
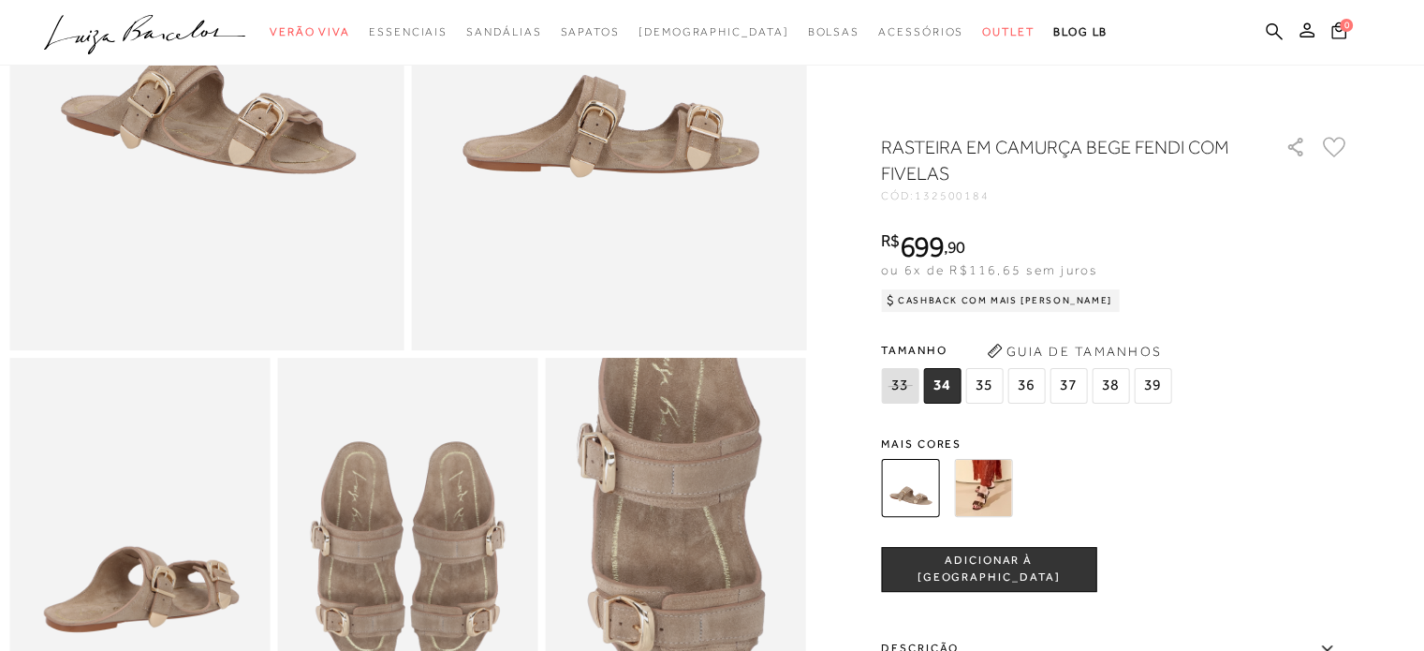
scroll to position [468, 0]
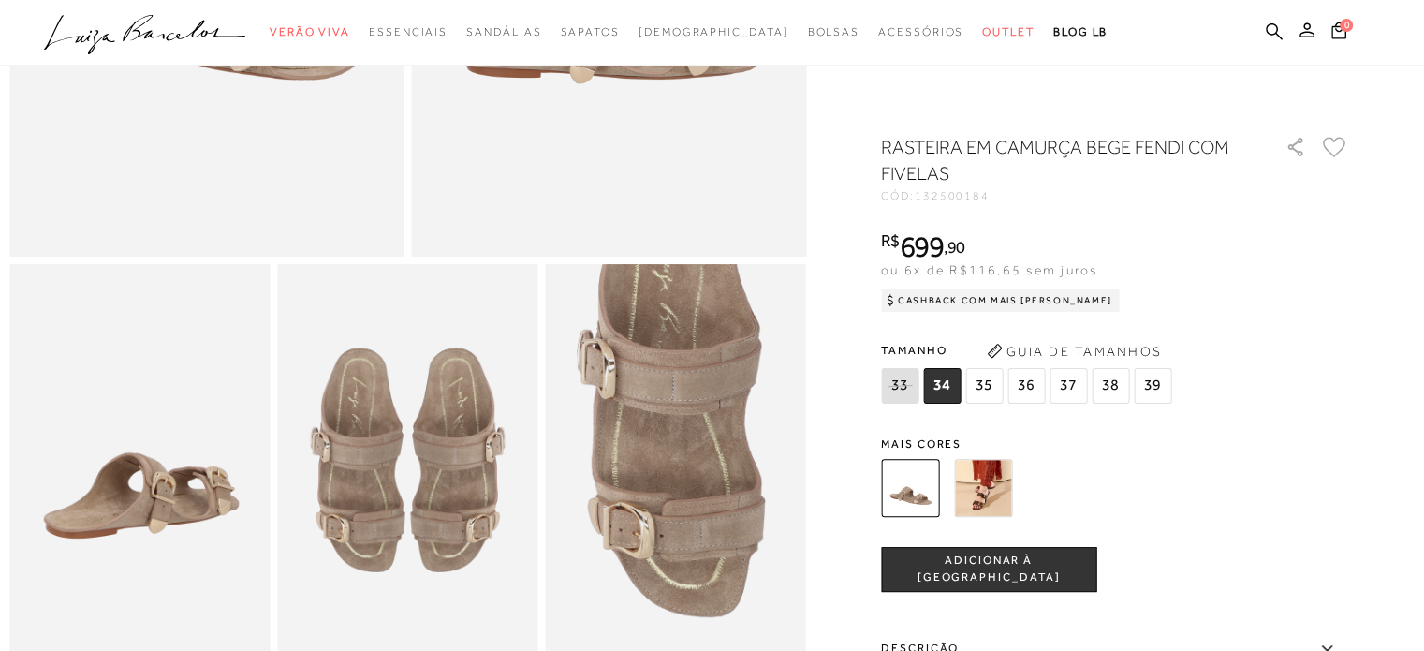
click at [997, 501] on img at bounding box center [983, 488] width 58 height 58
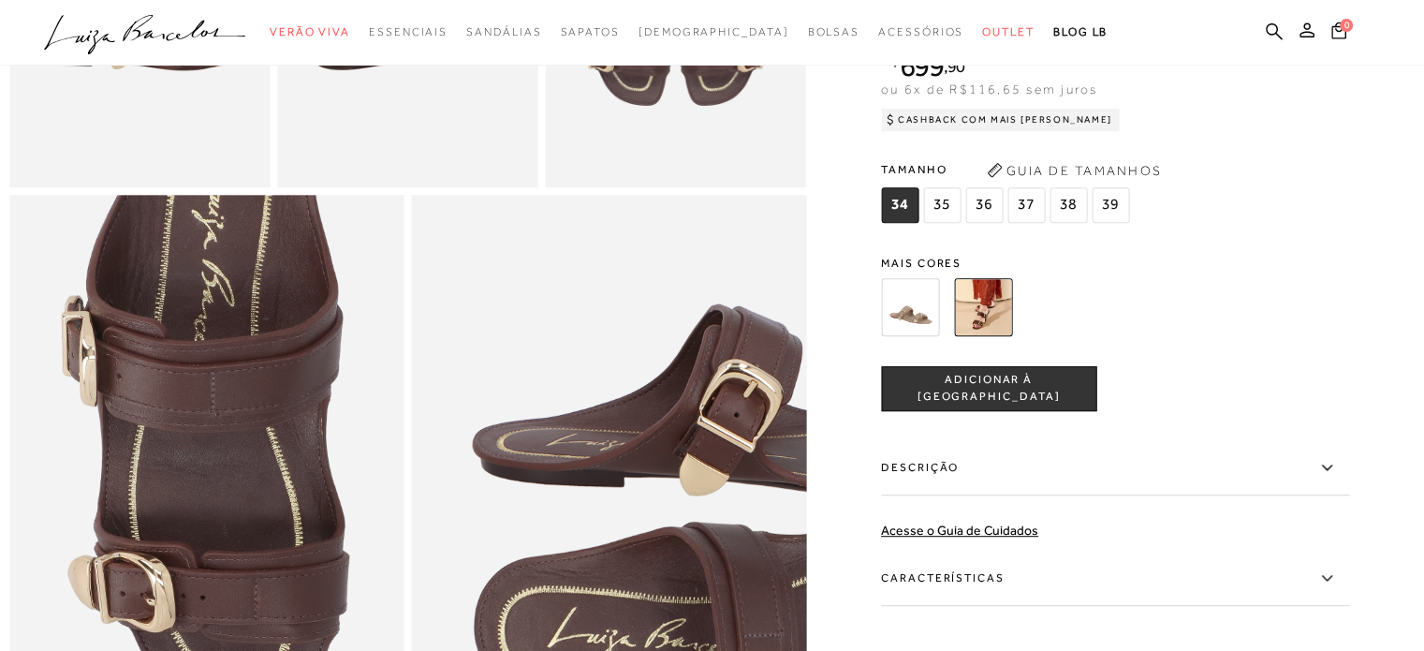
scroll to position [374, 0]
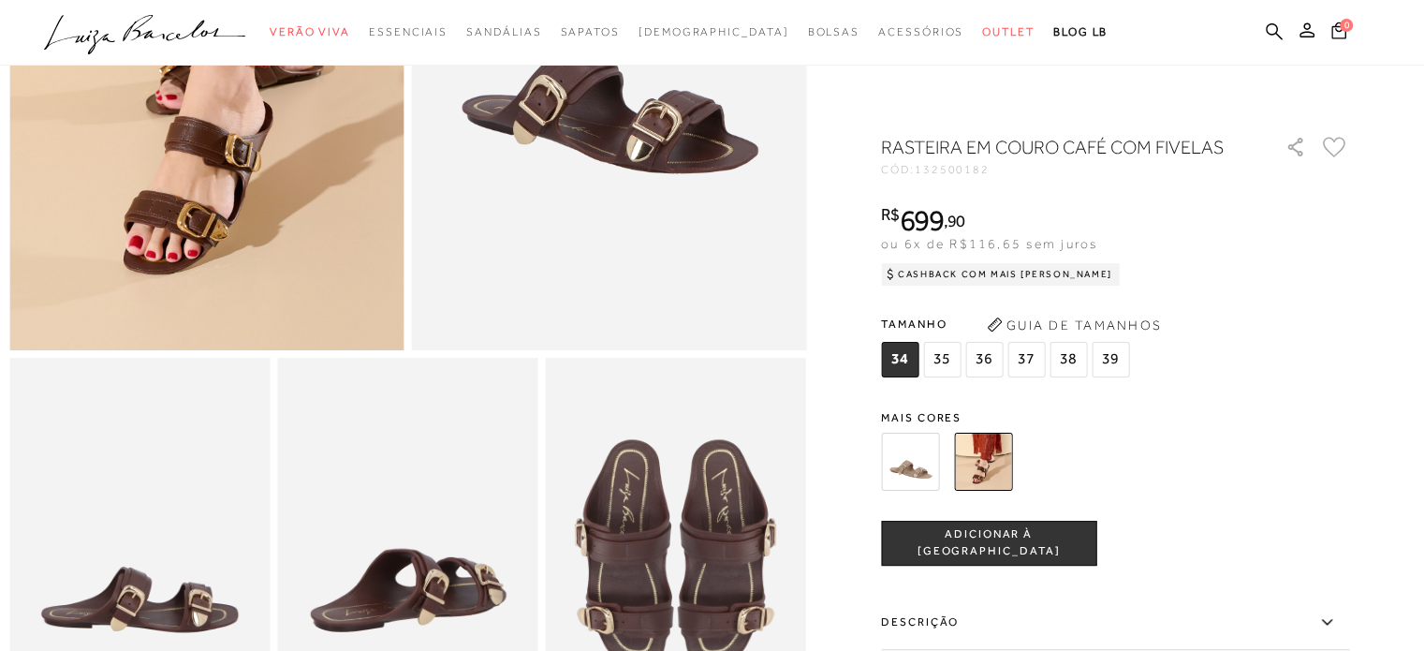
click at [153, 596] on img at bounding box center [139, 553] width 260 height 390
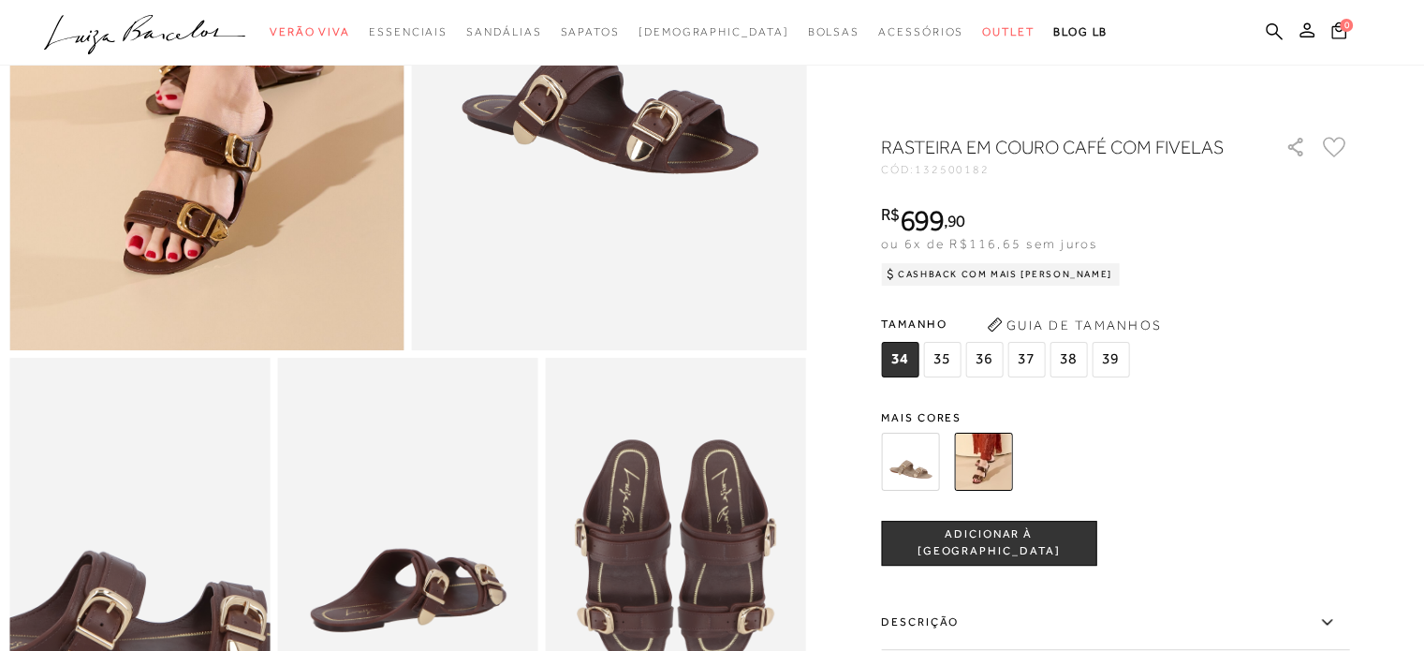
scroll to position [562, 0]
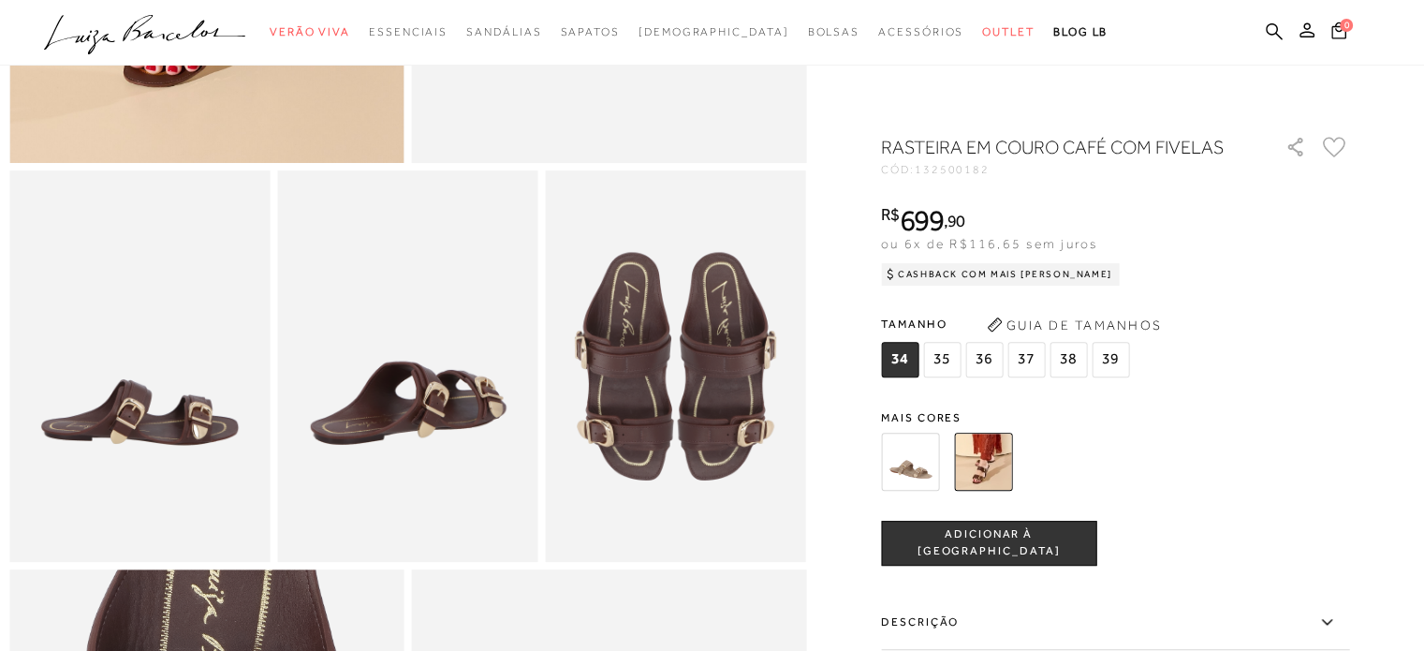
click at [192, 424] on img at bounding box center [139, 365] width 260 height 390
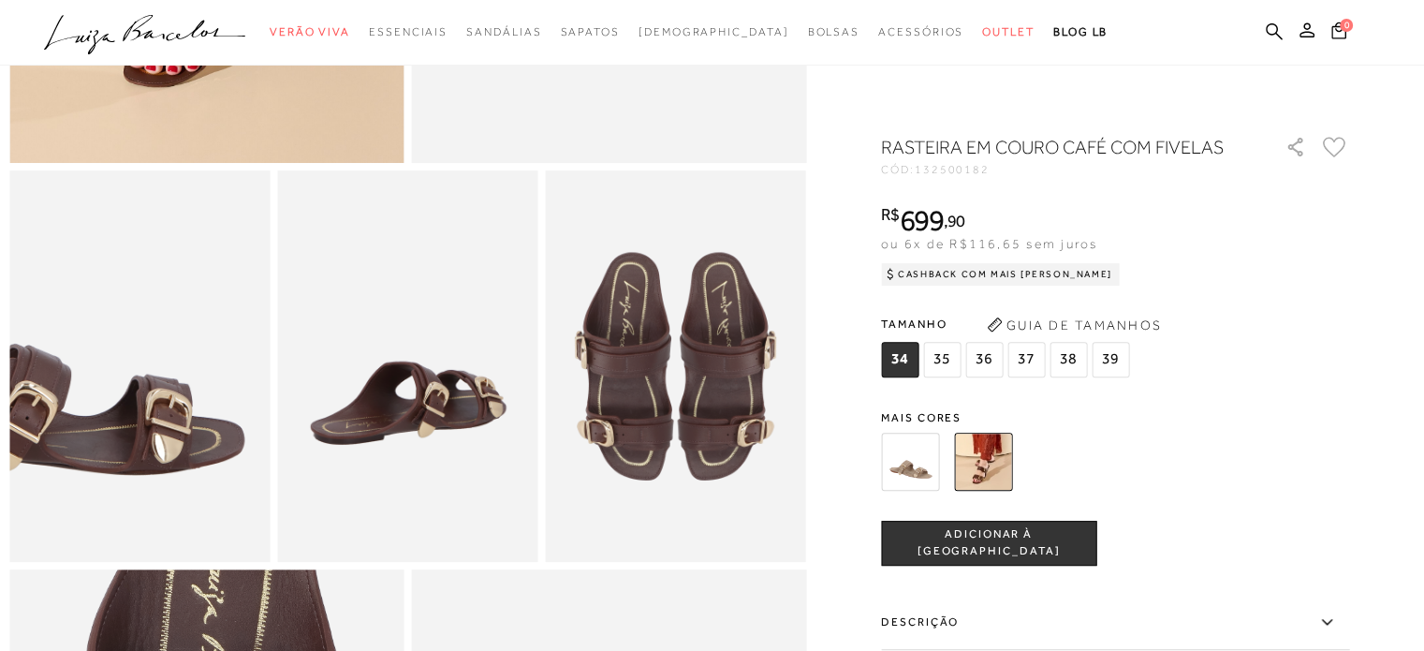
scroll to position [281, 0]
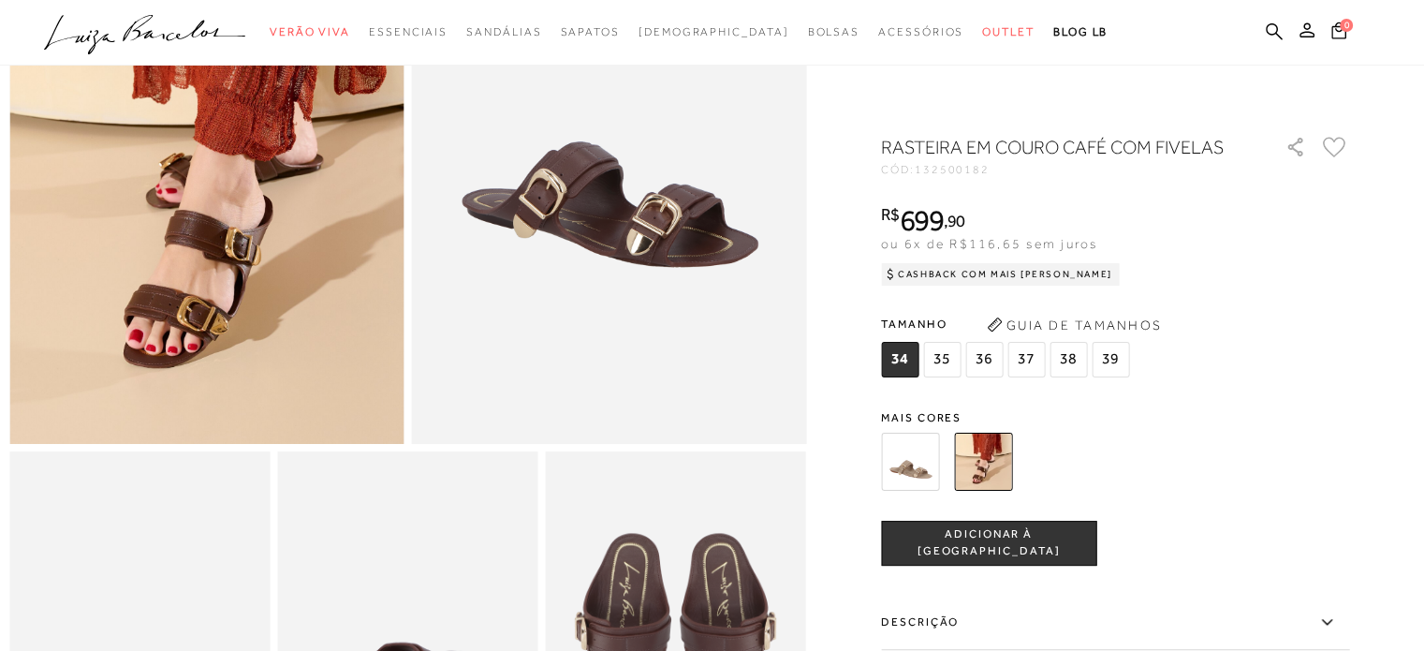
click at [548, 212] on img at bounding box center [609, 148] width 395 height 592
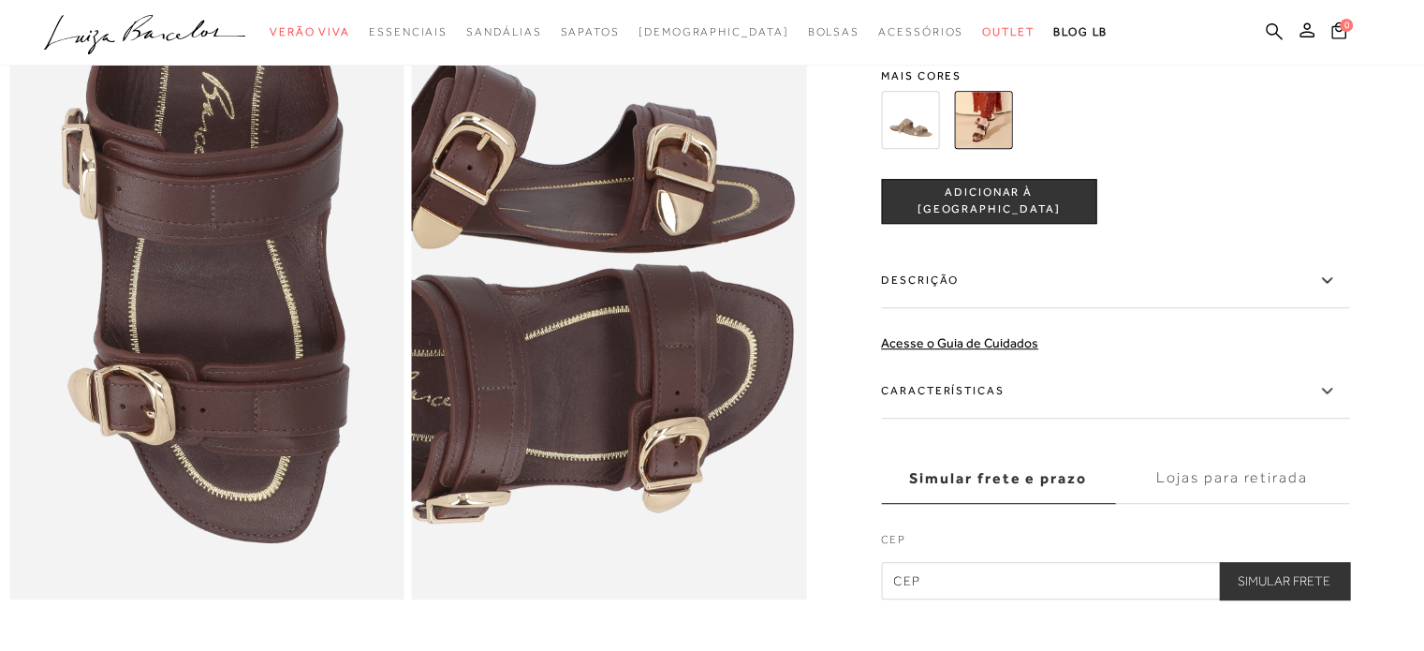
scroll to position [936, 0]
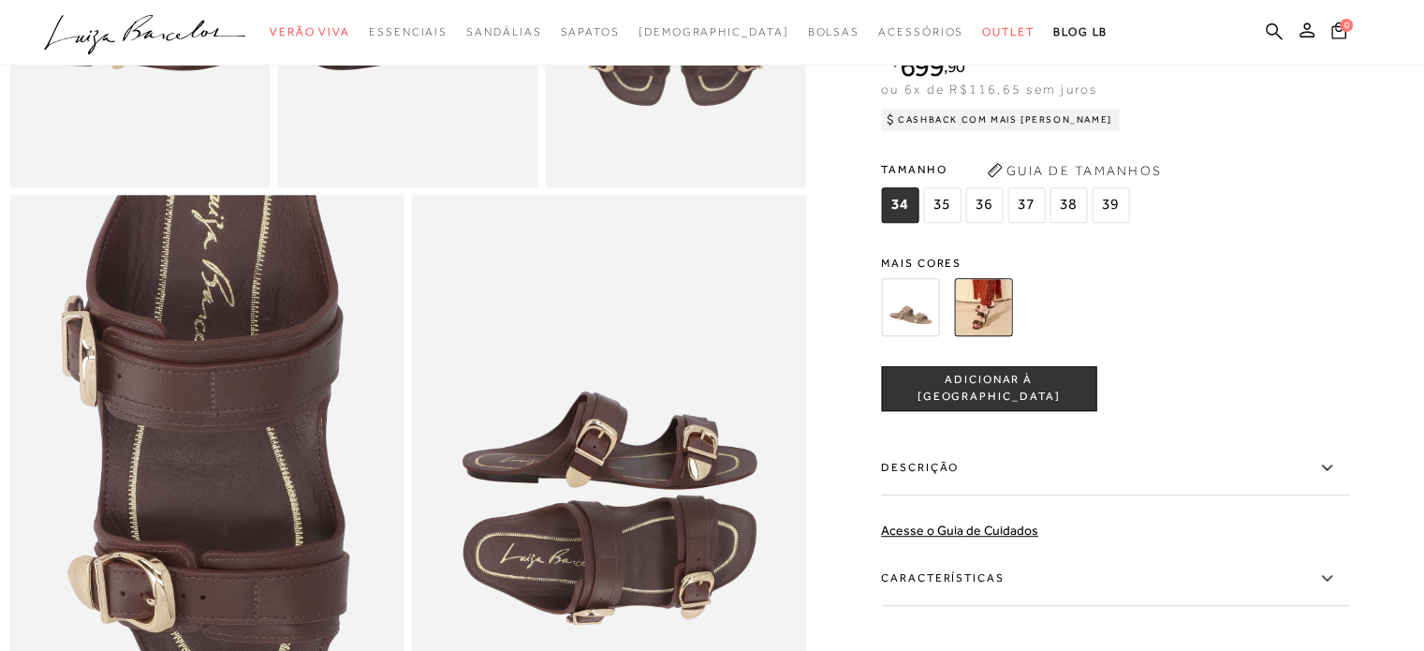
click at [939, 332] on img at bounding box center [910, 307] width 58 height 58
click at [936, 332] on img at bounding box center [910, 307] width 58 height 58
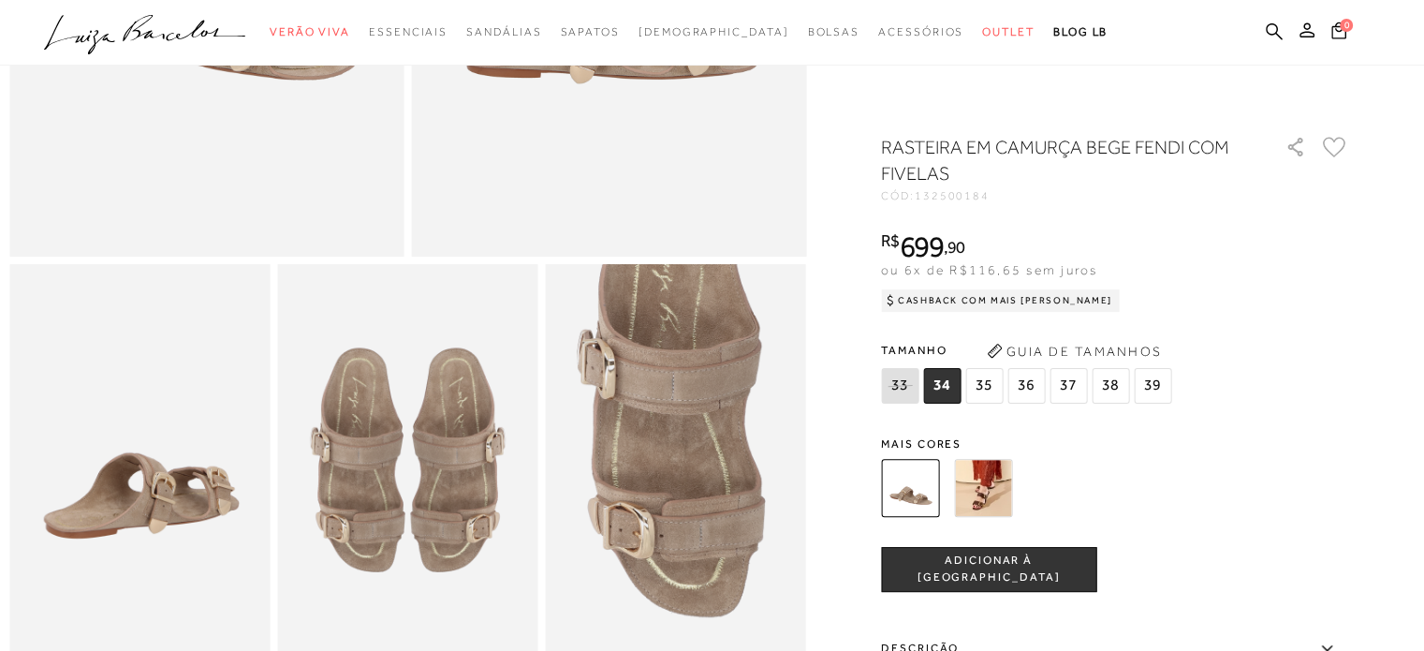
scroll to position [562, 0]
